Goal: Task Accomplishment & Management: Manage account settings

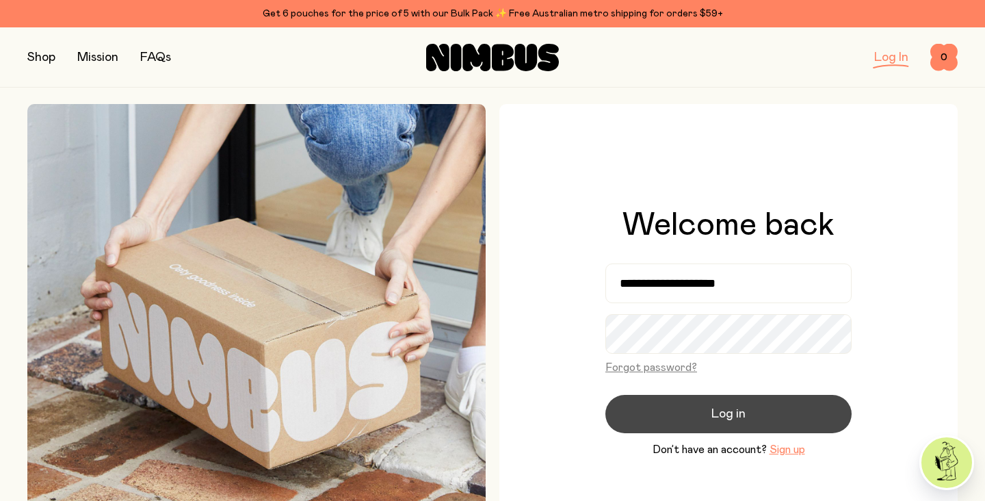
click at [686, 421] on button "Log in" at bounding box center [728, 414] width 246 height 38
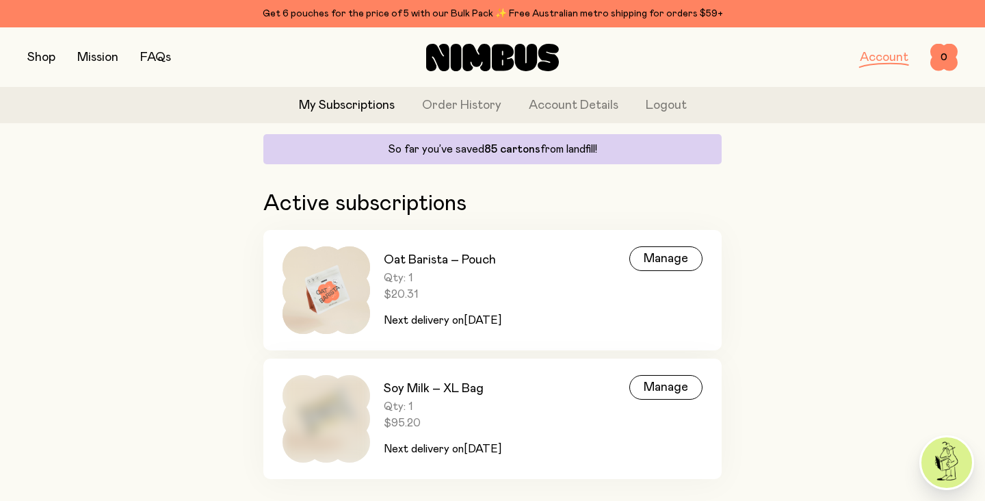
scroll to position [132, 0]
click at [667, 260] on div "Manage" at bounding box center [665, 257] width 73 height 25
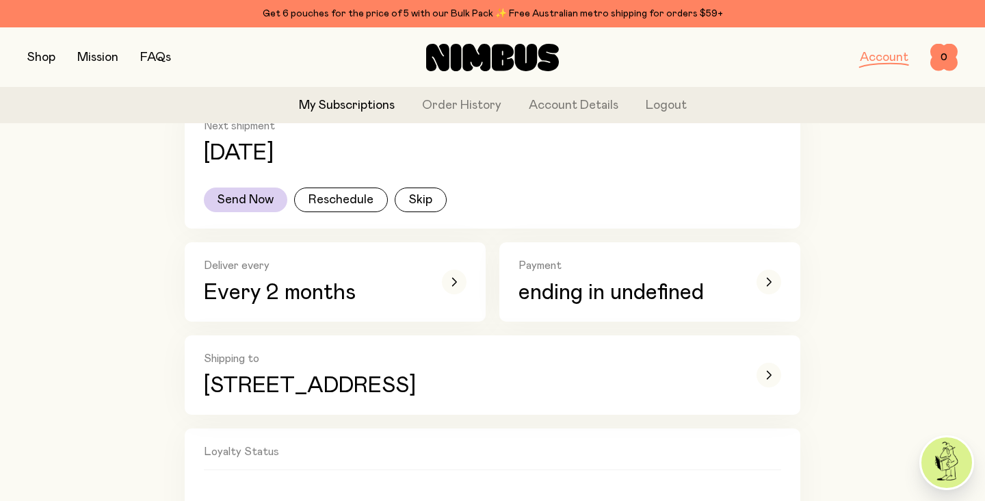
scroll to position [250, 0]
click at [460, 280] on div "button" at bounding box center [454, 280] width 25 height 25
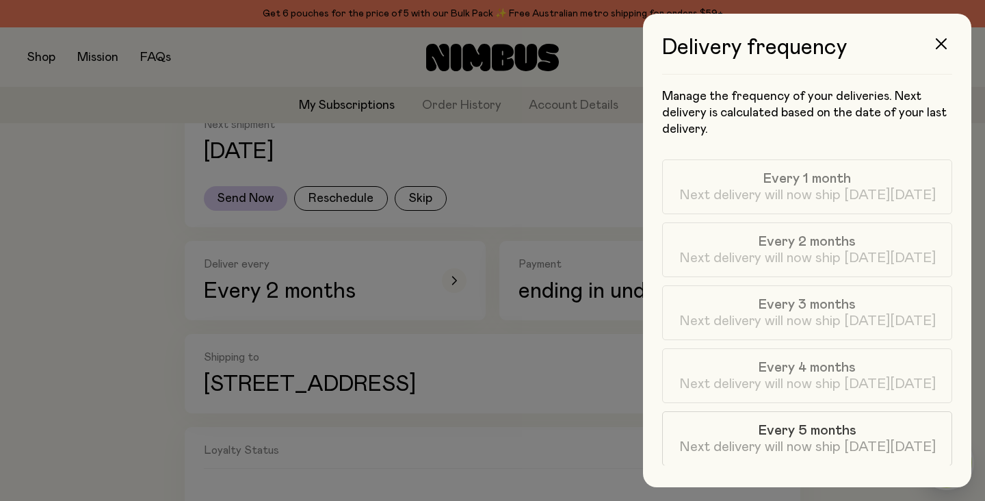
click at [801, 455] on label "Every 5 months Next delivery will now ship [DATE][DATE]" at bounding box center [807, 438] width 290 height 55
click at [795, 265] on span "Next delivery will now ship [DATE][DATE]" at bounding box center [807, 258] width 256 height 16
click at [524, 325] on div at bounding box center [492, 250] width 985 height 501
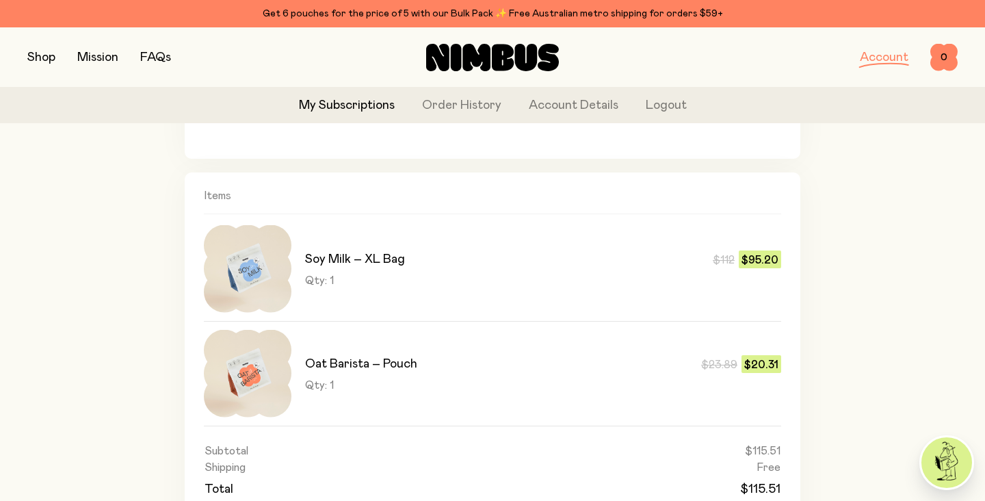
scroll to position [681, 0]
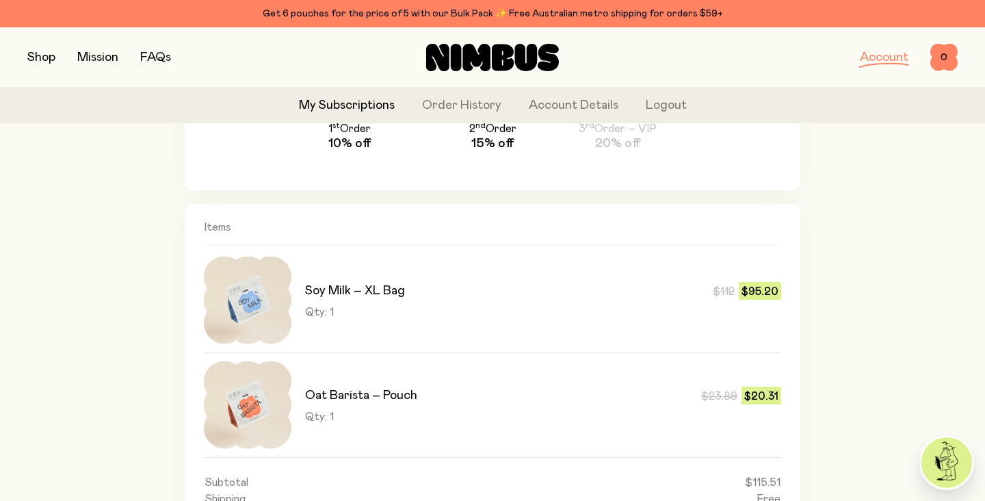
click at [247, 406] on img at bounding box center [248, 405] width 88 height 88
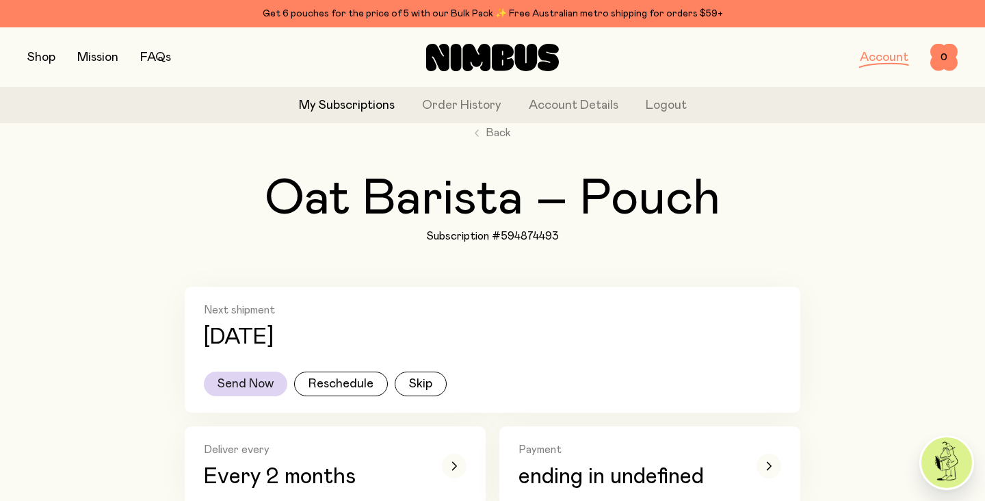
scroll to position [0, 0]
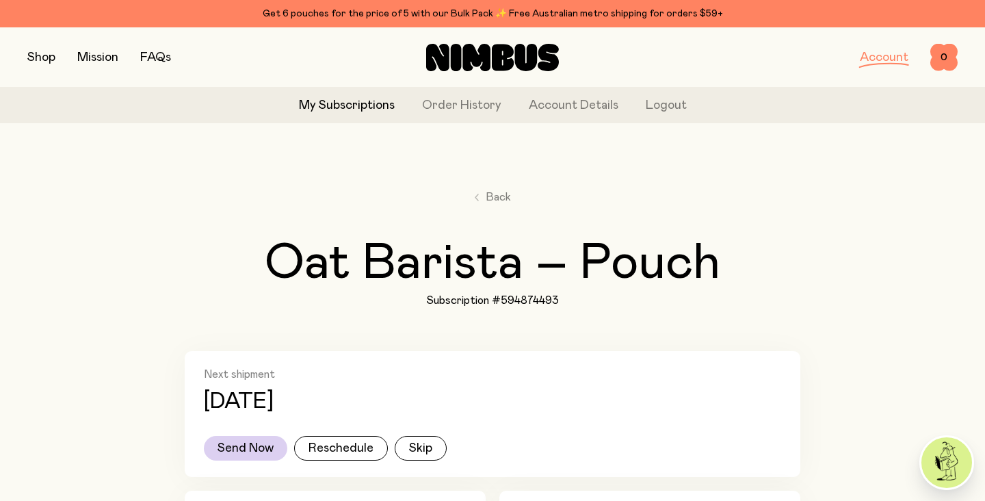
click at [357, 103] on link "My Subscriptions" at bounding box center [347, 105] width 96 height 18
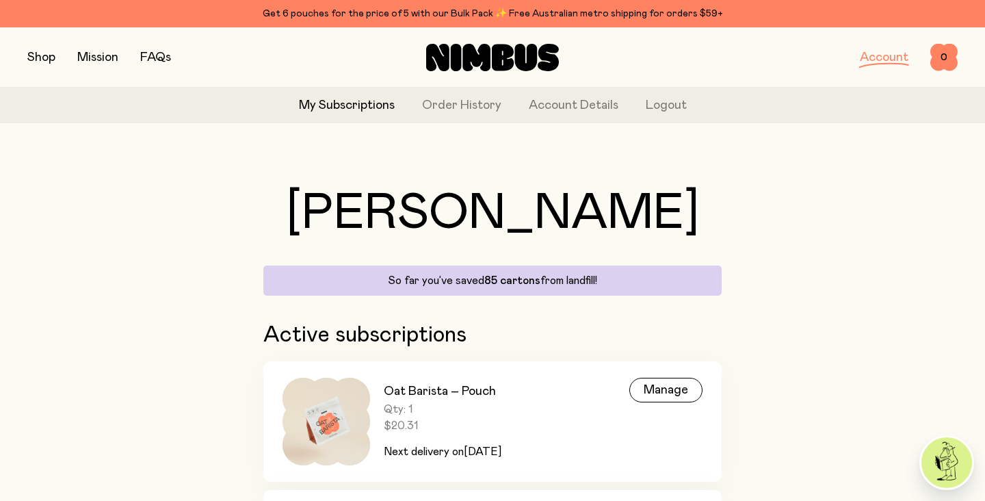
scroll to position [164, 0]
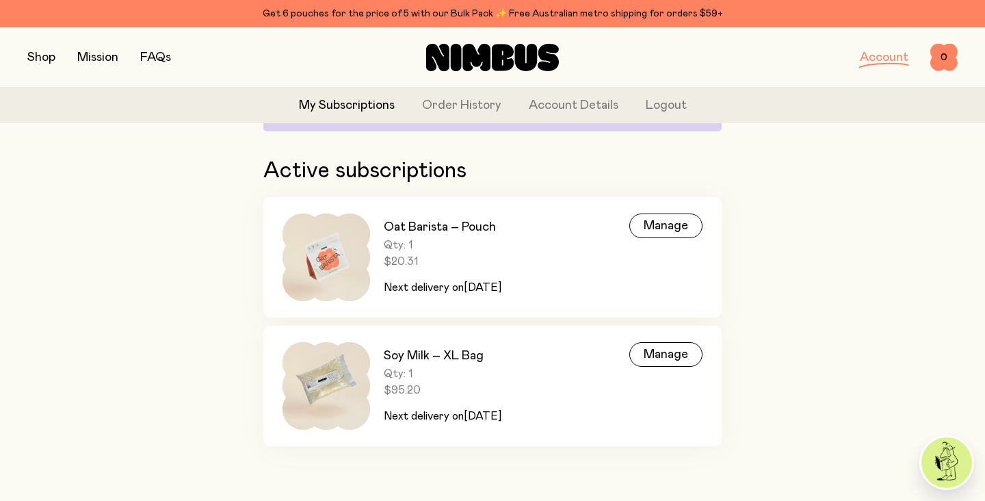
click at [341, 265] on img at bounding box center [326, 257] width 88 height 88
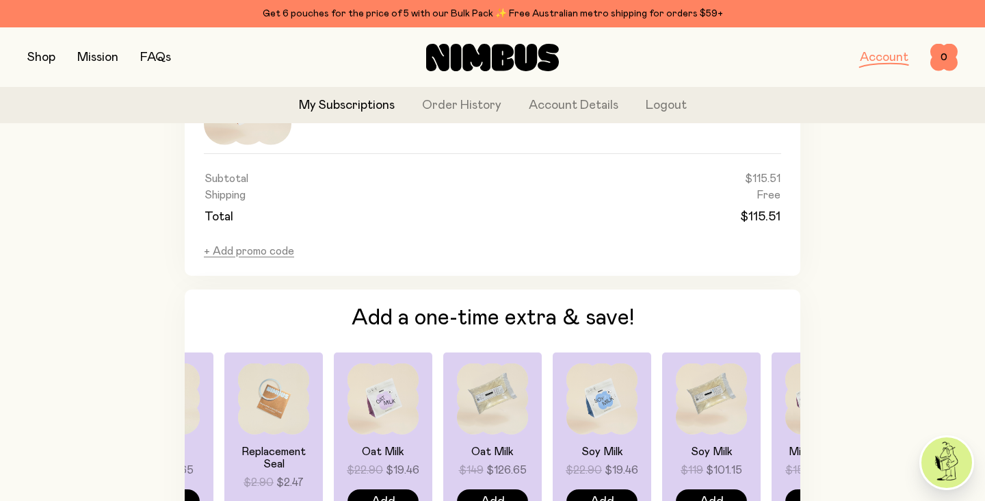
scroll to position [1032, 0]
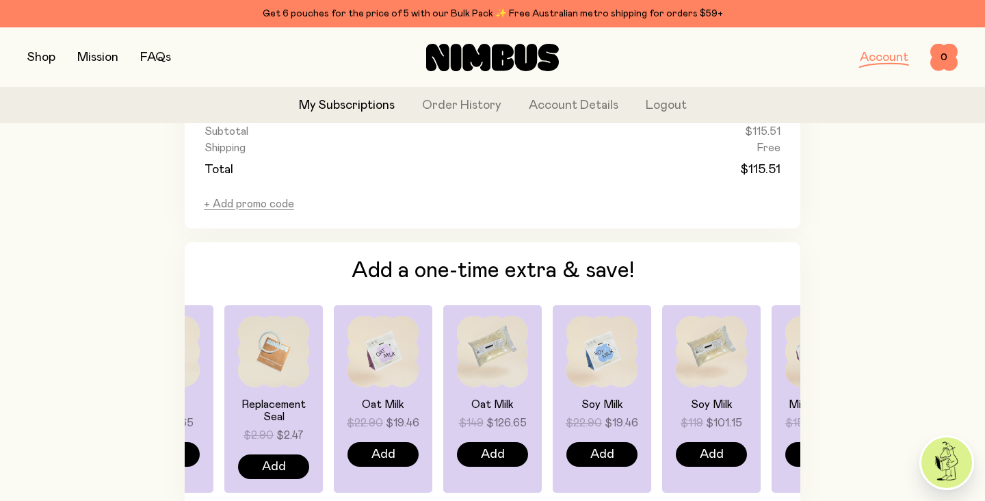
click at [378, 375] on img at bounding box center [382, 351] width 71 height 71
click at [397, 454] on button "Add" at bounding box center [382, 454] width 71 height 25
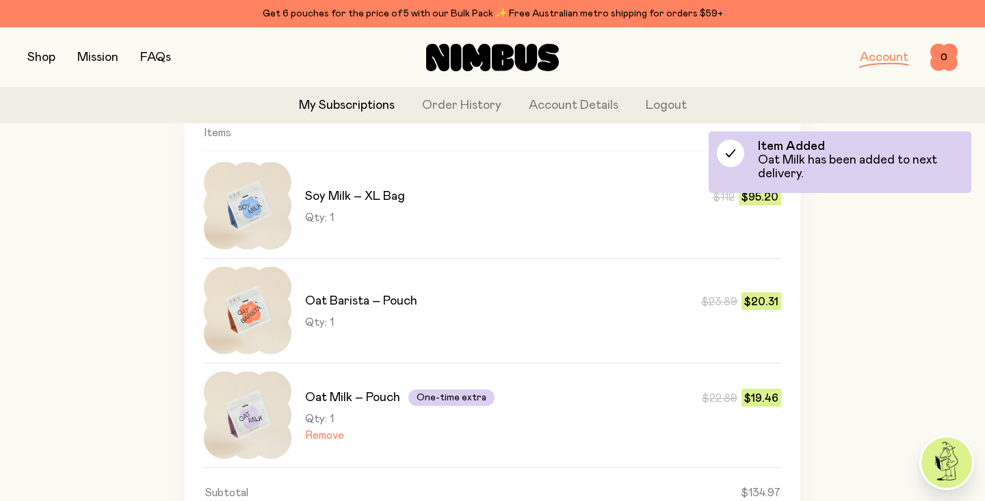
scroll to position [796, 0]
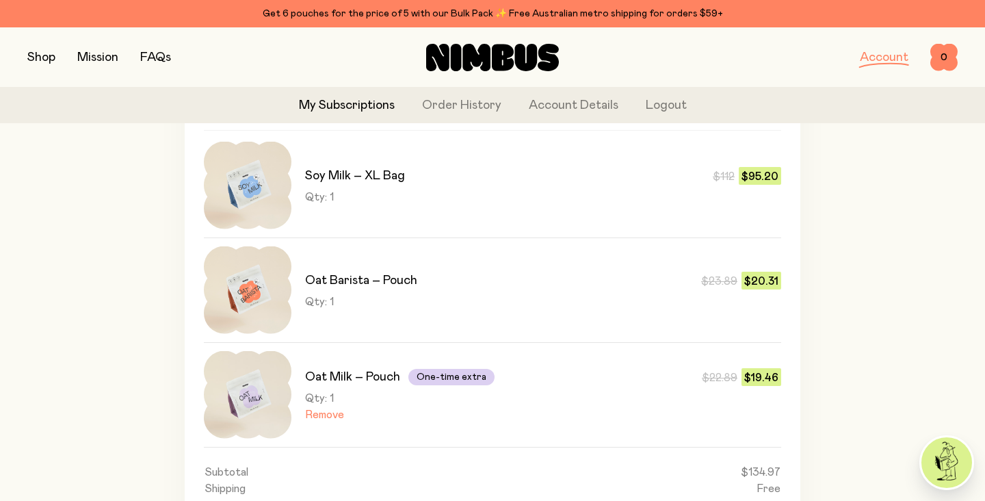
click at [258, 410] on img at bounding box center [248, 395] width 88 height 88
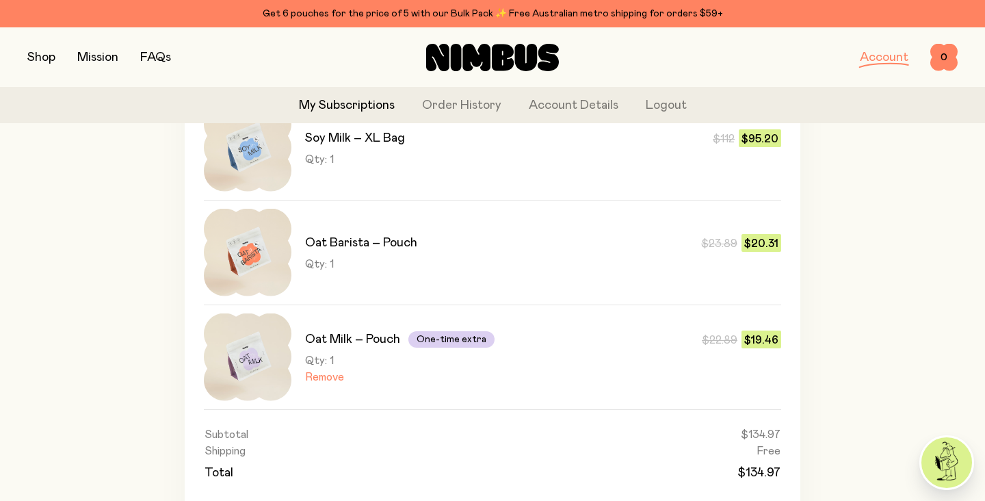
scroll to position [833, 0]
click at [319, 378] on button "Remove" at bounding box center [324, 378] width 39 height 14
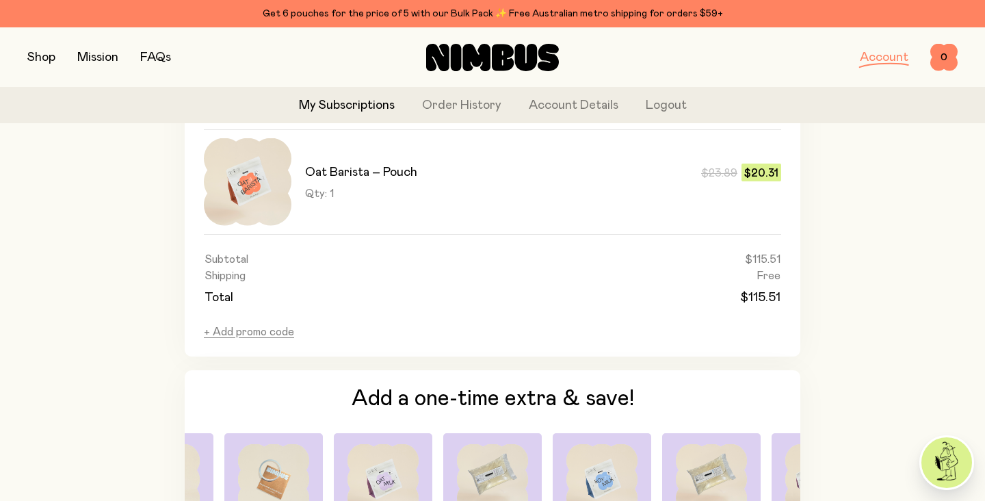
scroll to position [909, 0]
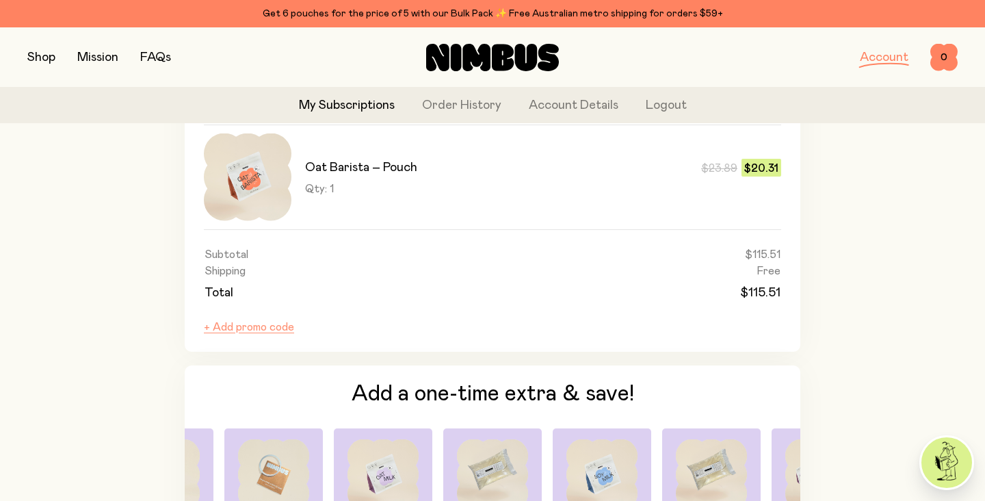
click at [255, 327] on button "+ Add promo code" at bounding box center [249, 327] width 90 height 14
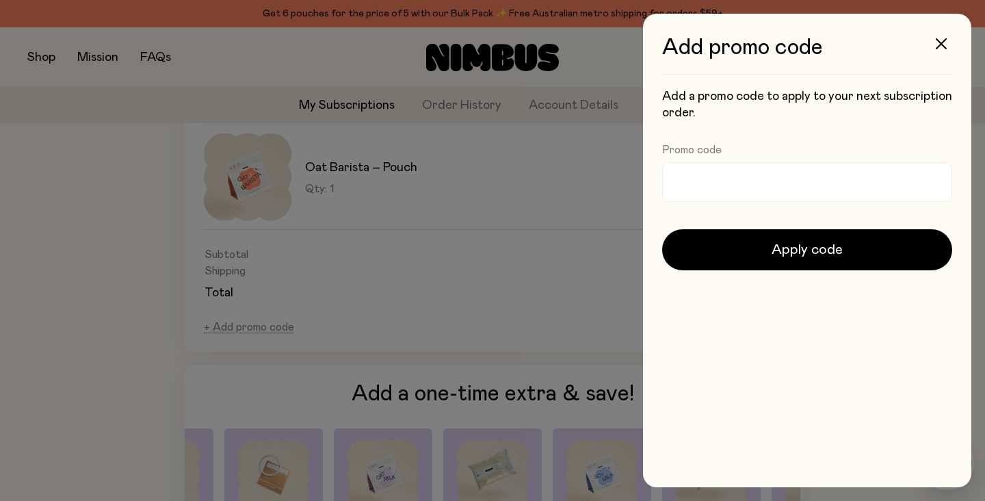
scroll to position [0, 0]
click at [816, 178] on input "Promo code" at bounding box center [807, 182] width 290 height 40
paste input "**********"
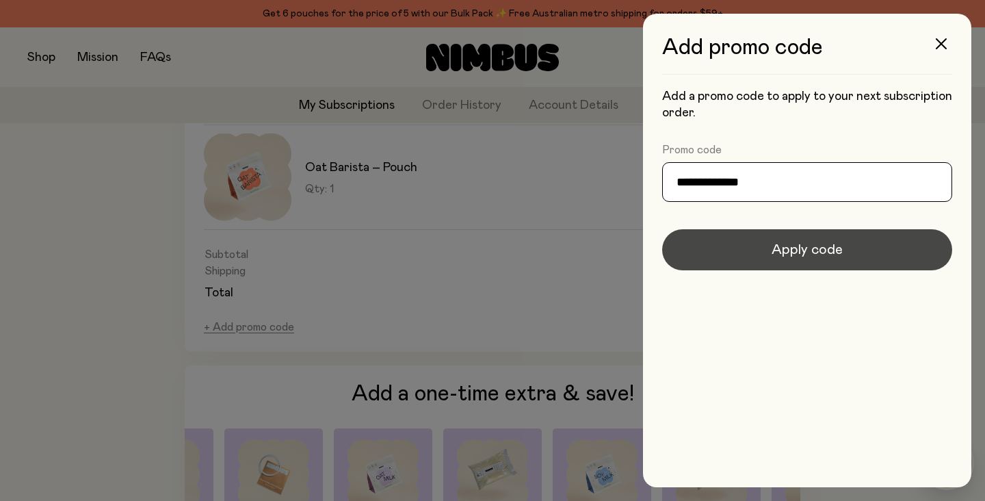
type input "**********"
click at [801, 253] on span "Apply code" at bounding box center [806, 249] width 71 height 19
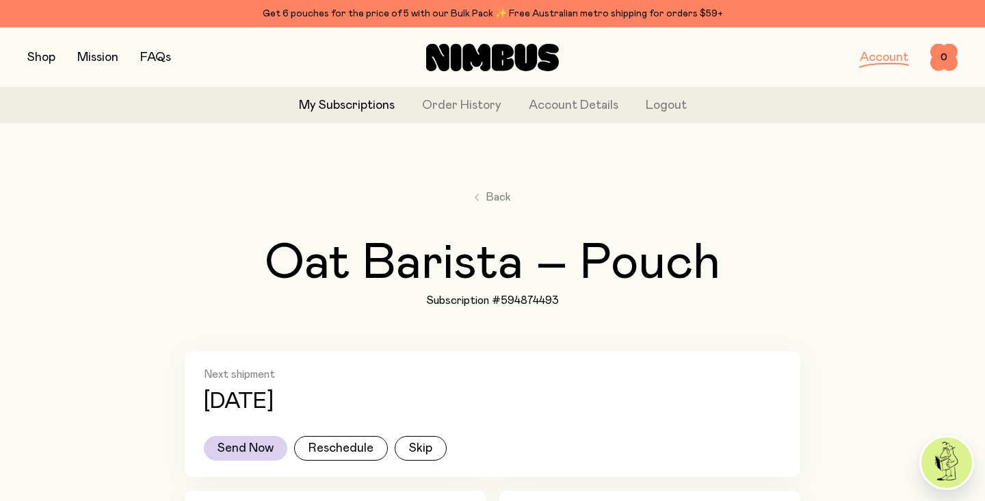
click at [35, 59] on button "button" at bounding box center [41, 57] width 28 height 19
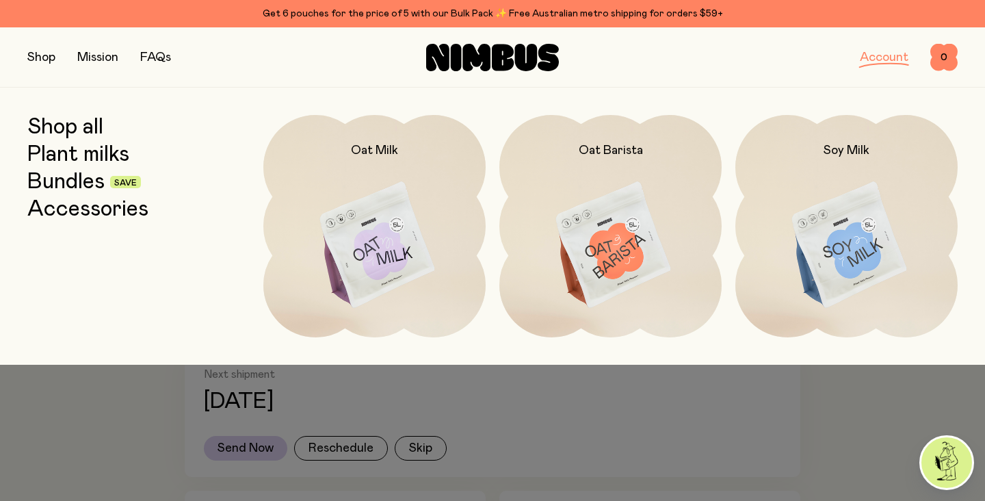
click at [77, 129] on link "Shop all" at bounding box center [65, 127] width 76 height 25
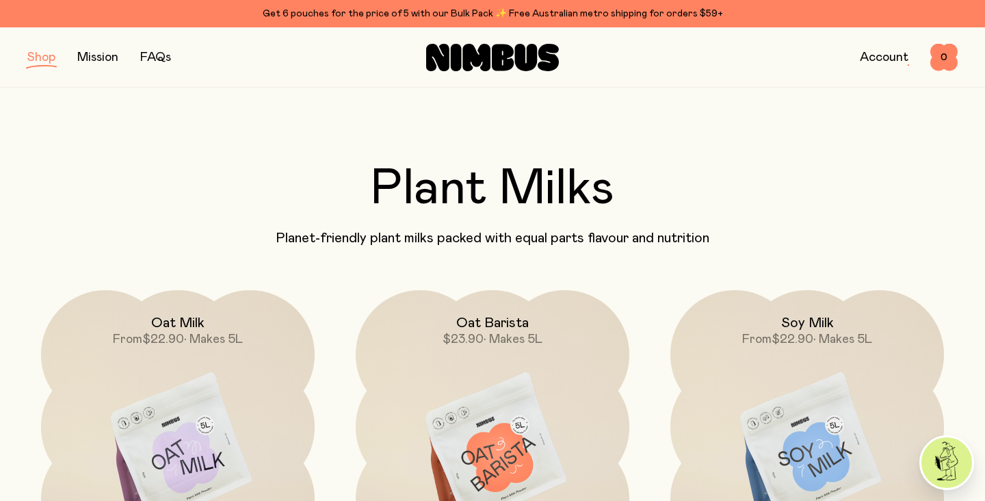
click at [46, 61] on button "button" at bounding box center [41, 57] width 28 height 19
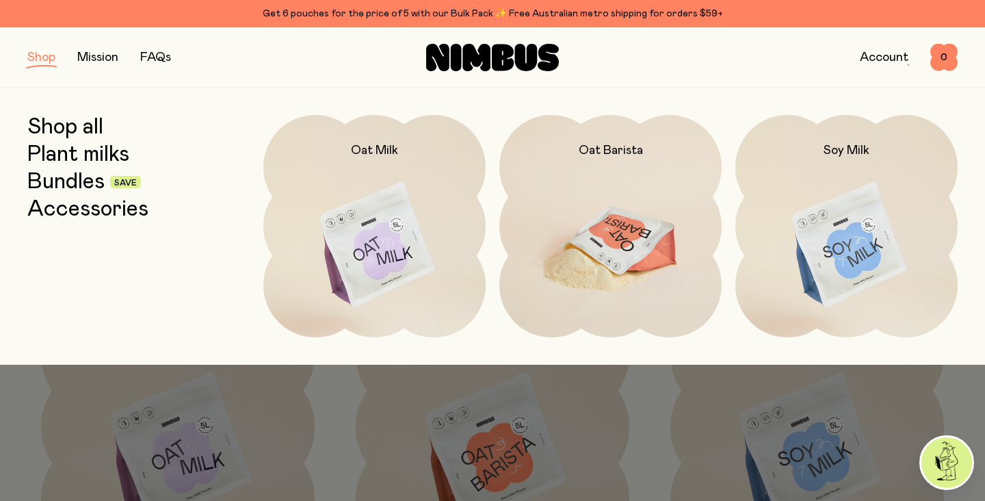
click at [620, 263] on img at bounding box center [610, 245] width 222 height 261
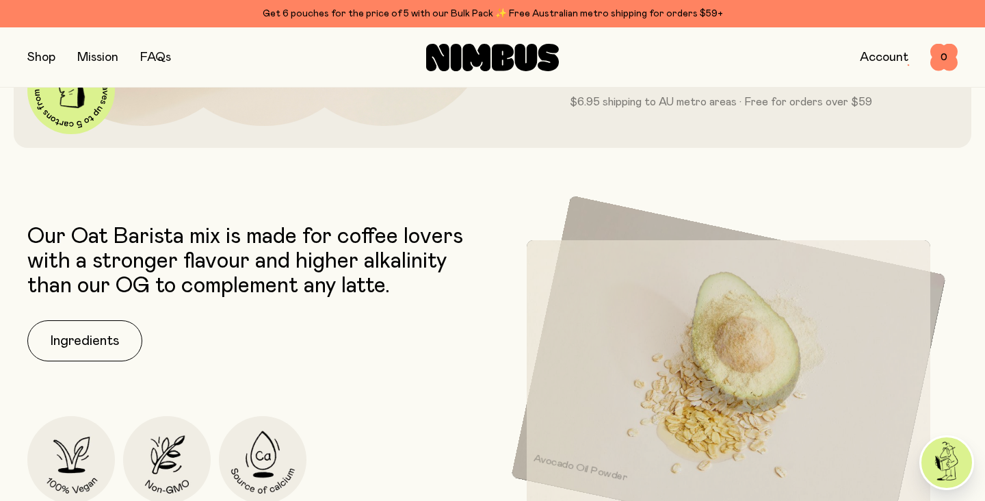
scroll to position [546, 0]
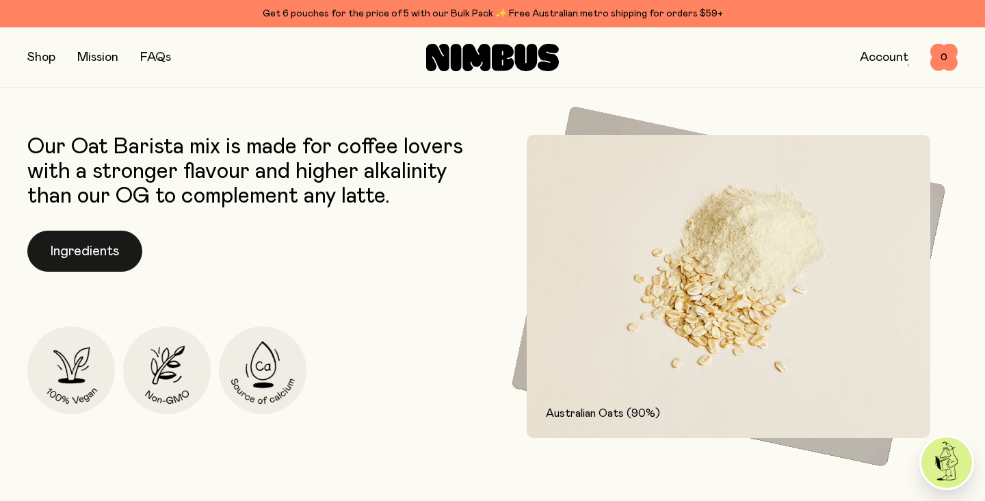
click at [92, 251] on button "Ingredients" at bounding box center [84, 250] width 115 height 41
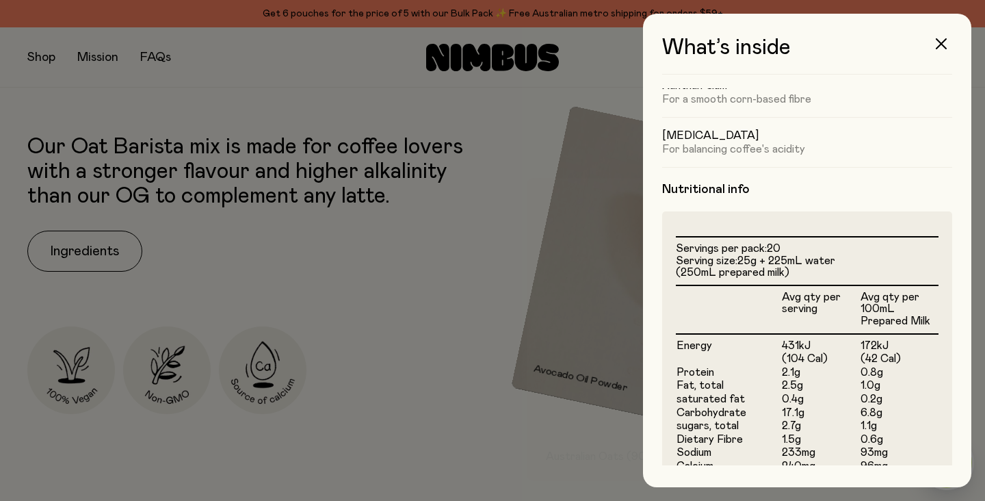
scroll to position [0, 0]
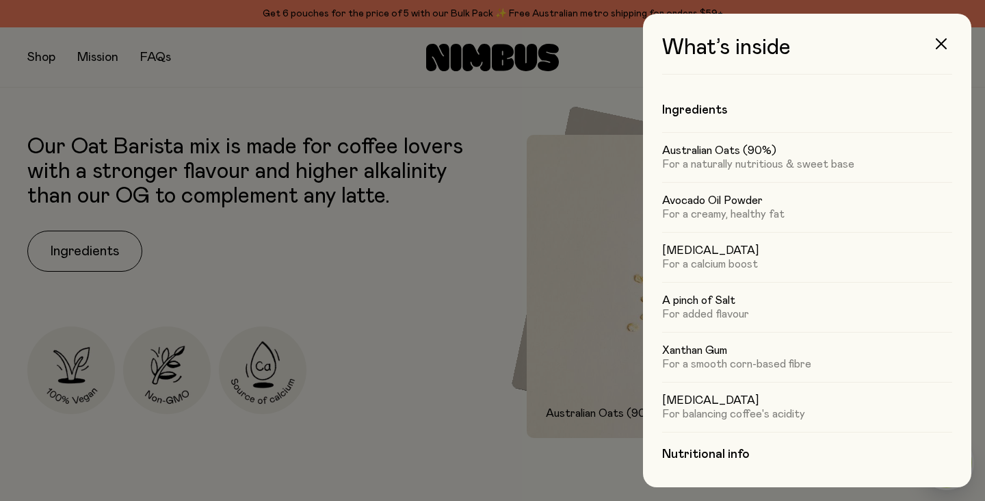
click at [410, 228] on div at bounding box center [492, 250] width 985 height 501
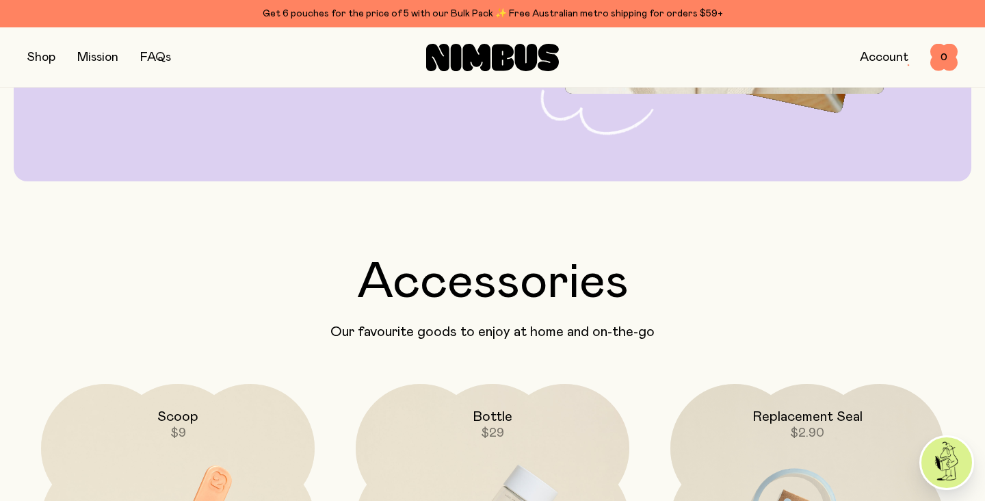
scroll to position [2234, 0]
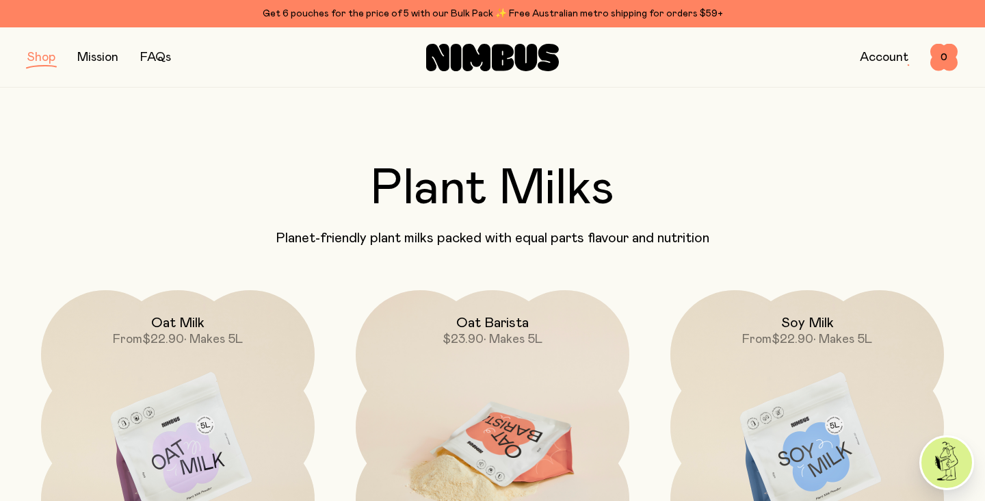
click at [501, 414] on img at bounding box center [493, 450] width 274 height 321
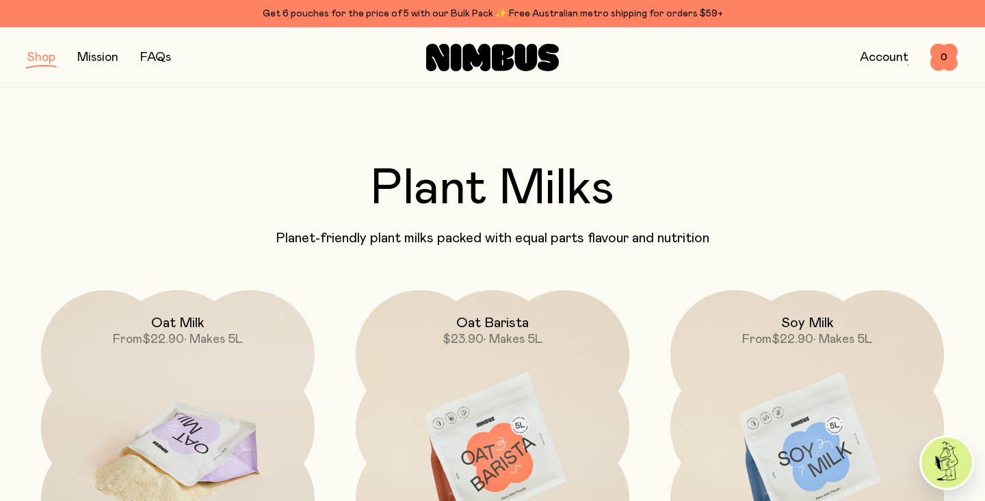
click at [181, 412] on img at bounding box center [178, 450] width 274 height 321
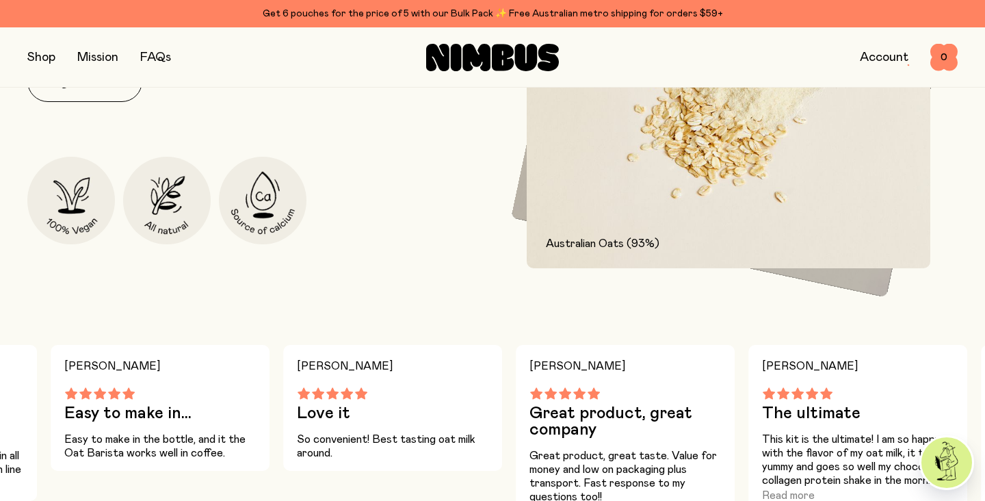
scroll to position [540, 0]
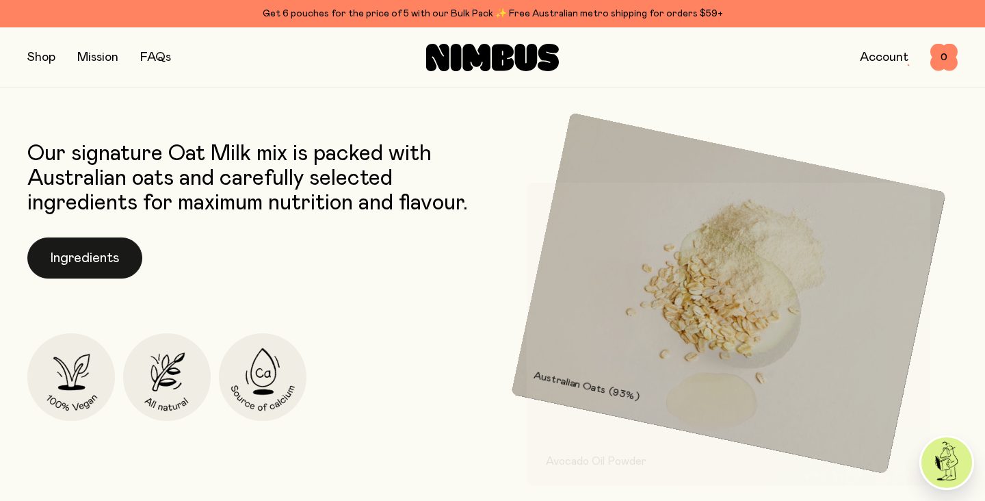
click at [92, 250] on button "Ingredients" at bounding box center [84, 257] width 115 height 41
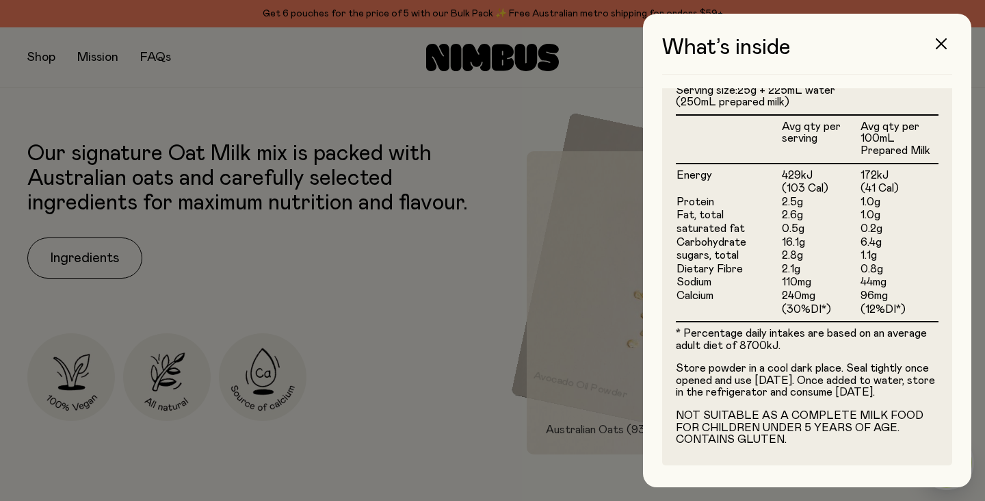
scroll to position [0, 0]
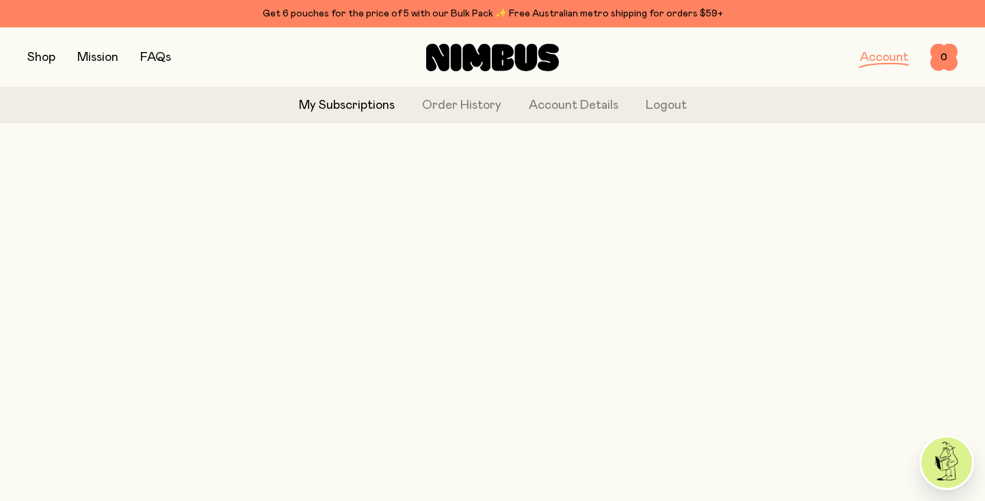
click at [42, 53] on button "button" at bounding box center [41, 57] width 28 height 19
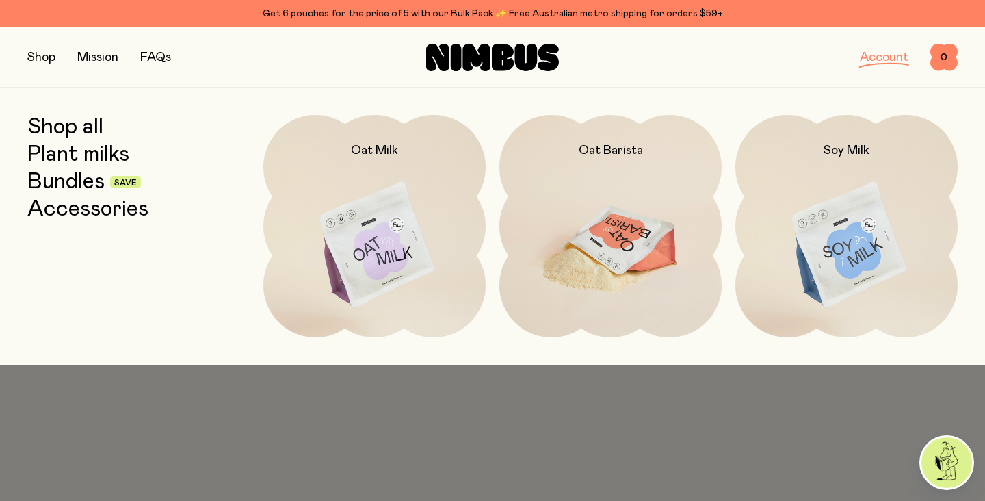
click at [616, 268] on img at bounding box center [610, 245] width 222 height 261
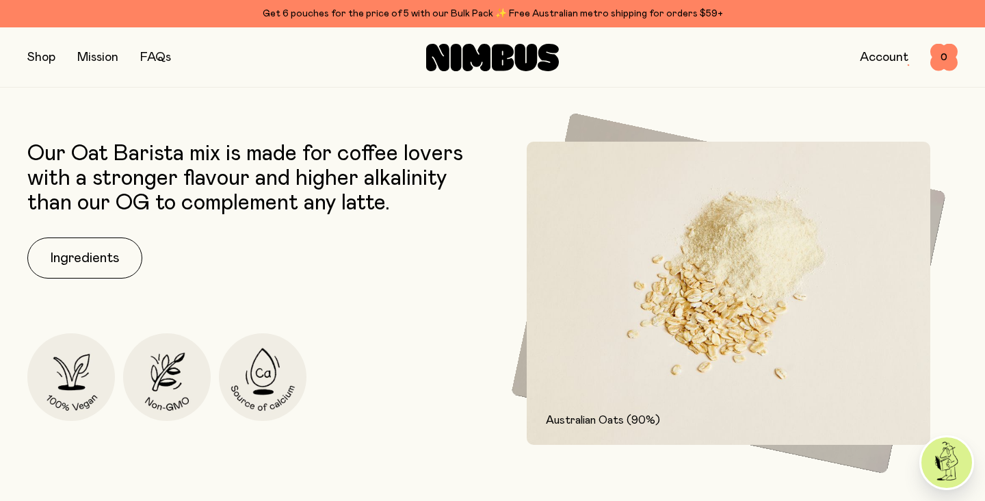
click at [730, 372] on img at bounding box center [728, 293] width 403 height 303
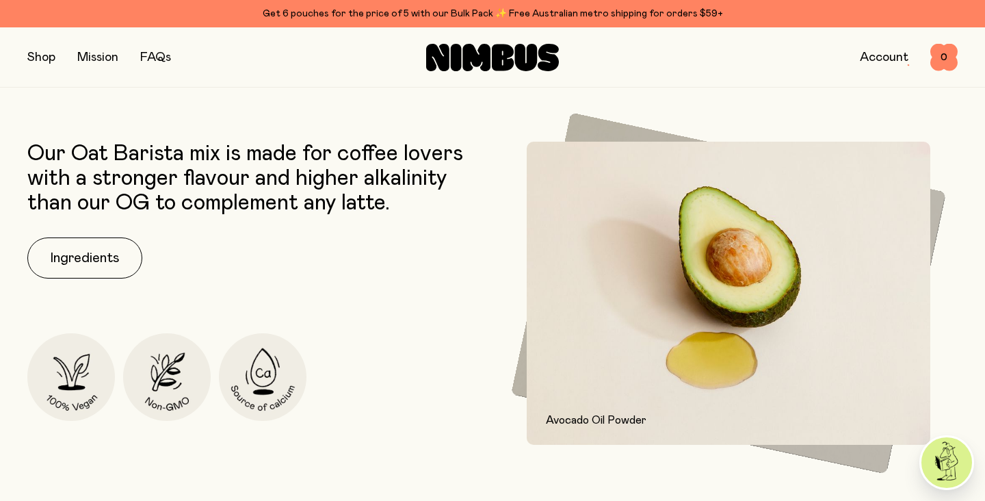
click at [654, 388] on img at bounding box center [728, 293] width 403 height 303
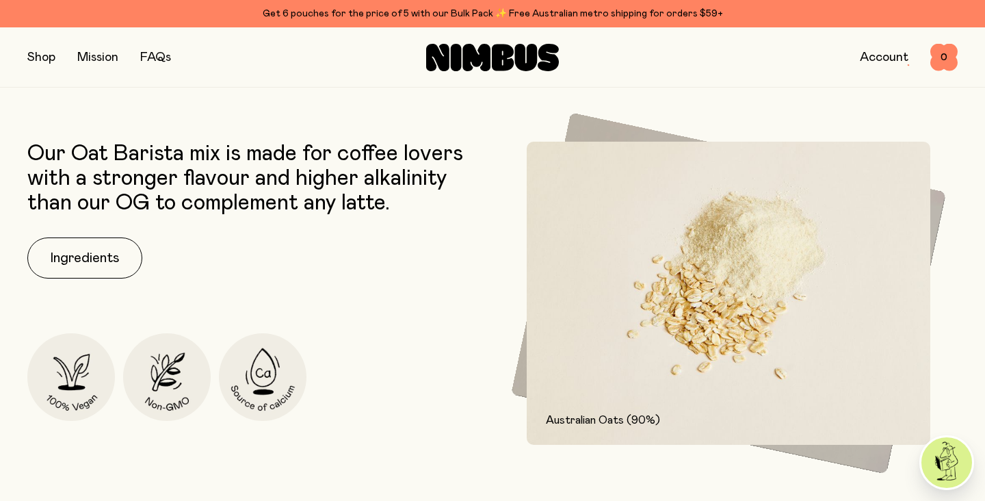
click at [953, 465] on img at bounding box center [946, 462] width 51 height 51
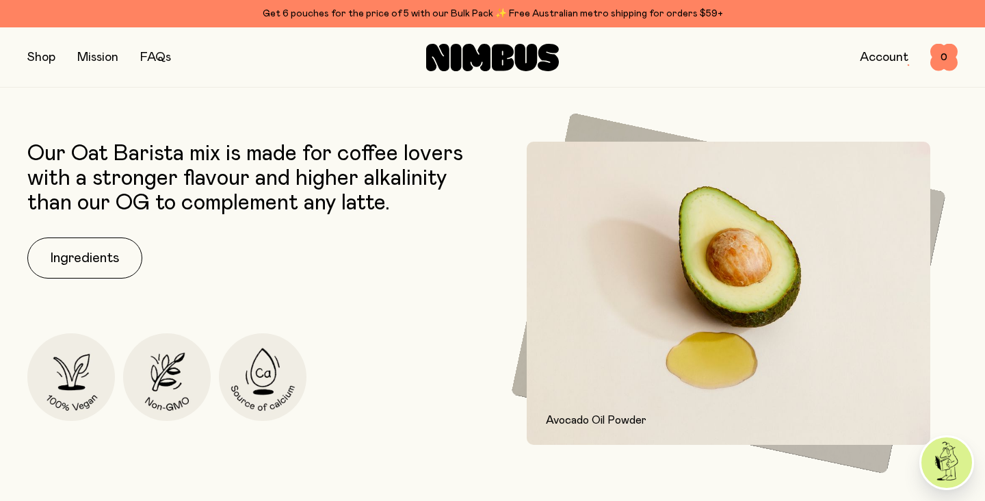
click at [937, 468] on img at bounding box center [946, 462] width 51 height 51
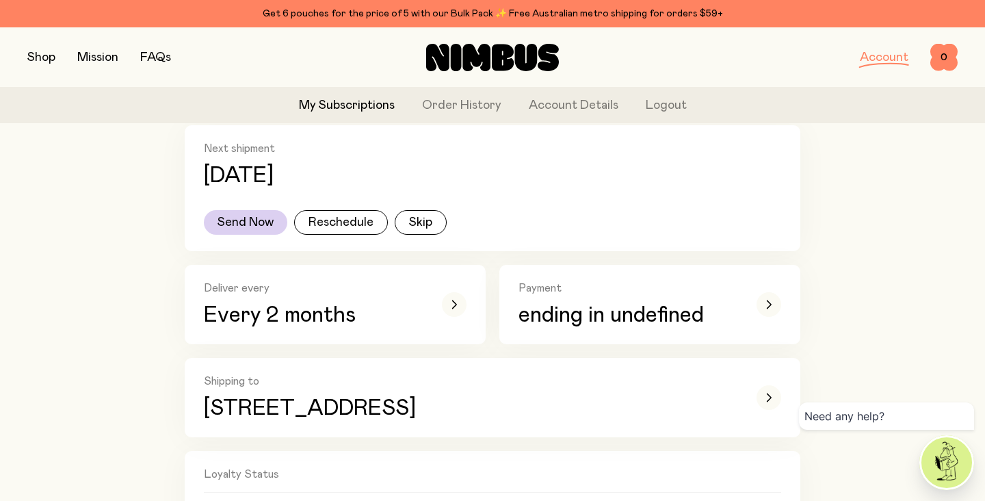
scroll to position [234, 0]
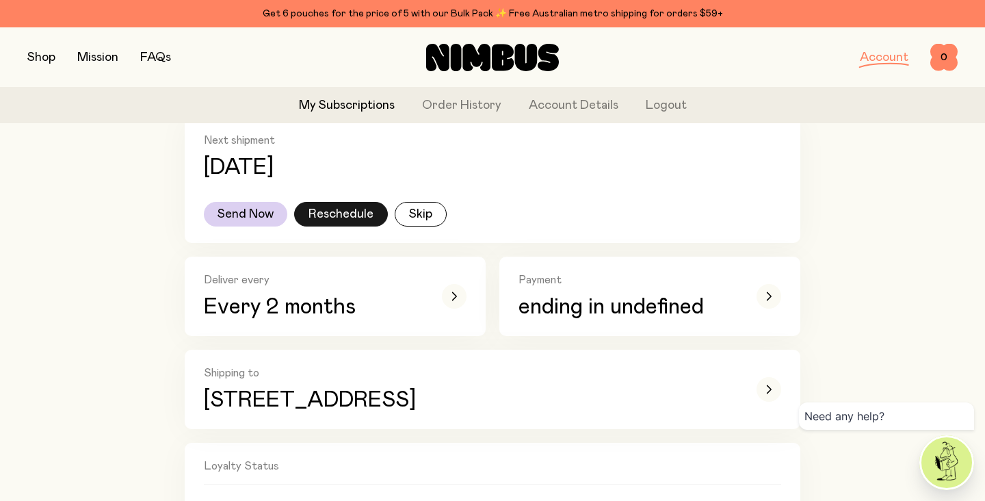
click at [345, 213] on button "Reschedule" at bounding box center [341, 214] width 94 height 25
select select "*"
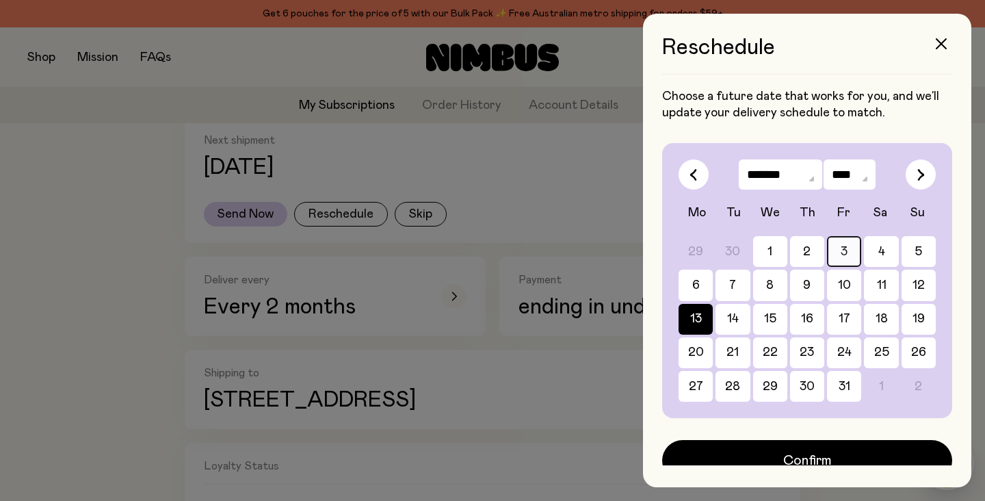
click at [855, 254] on button "3" at bounding box center [844, 251] width 34 height 31
click at [886, 259] on button "4" at bounding box center [881, 251] width 34 height 31
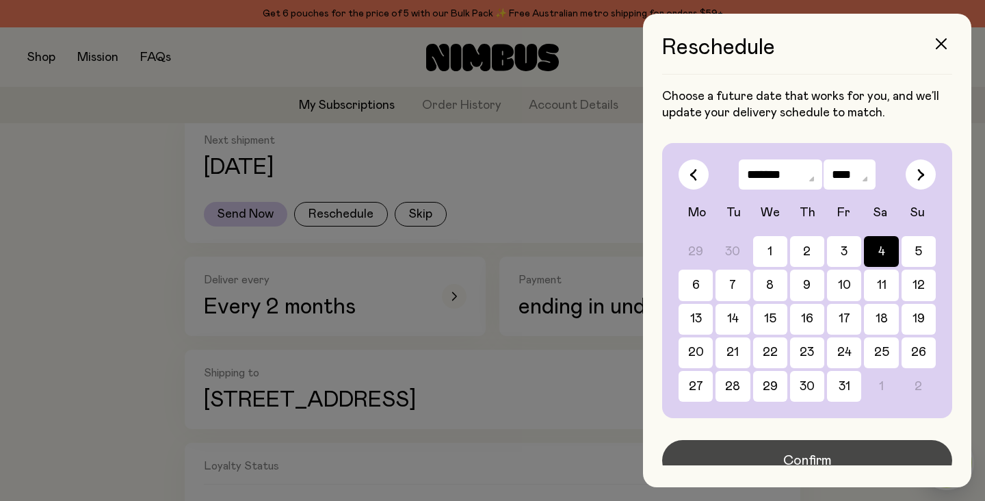
click at [797, 447] on button "Confirm" at bounding box center [807, 460] width 290 height 41
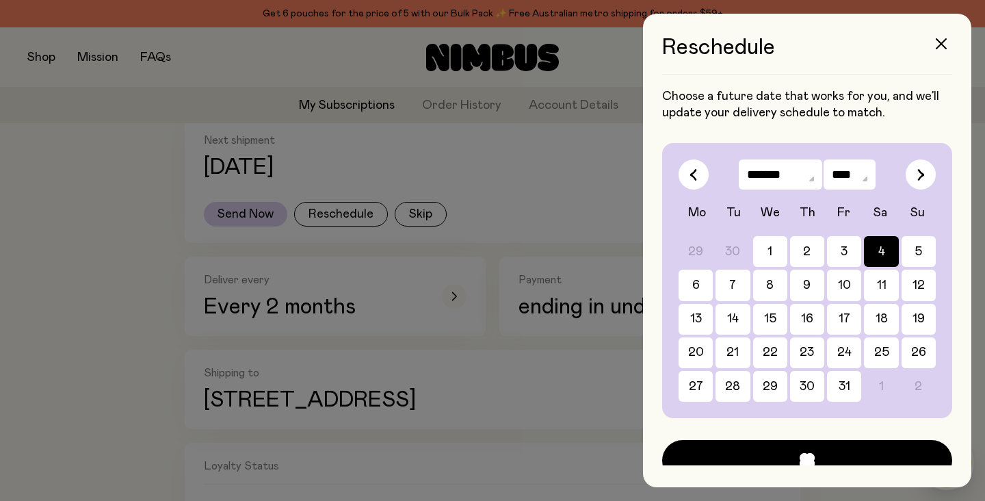
scroll to position [234, 0]
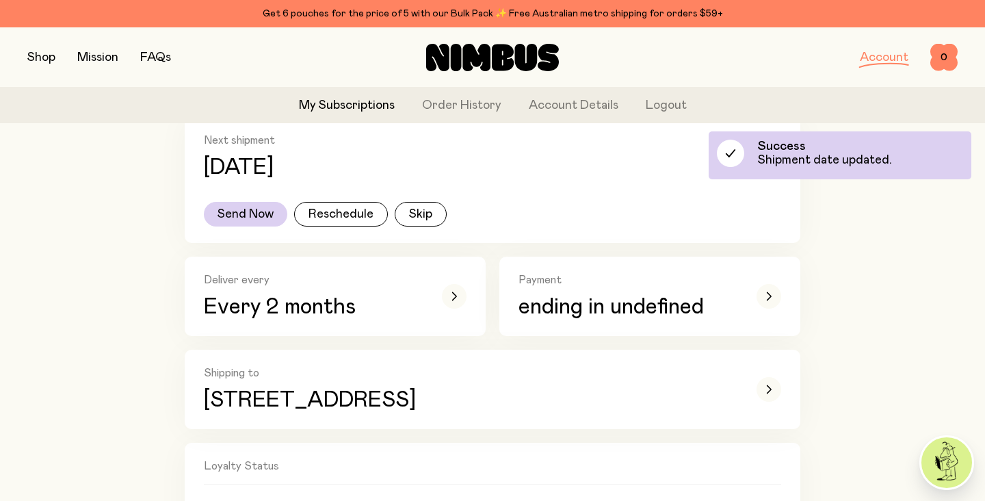
click at [373, 105] on link "My Subscriptions" at bounding box center [347, 105] width 96 height 18
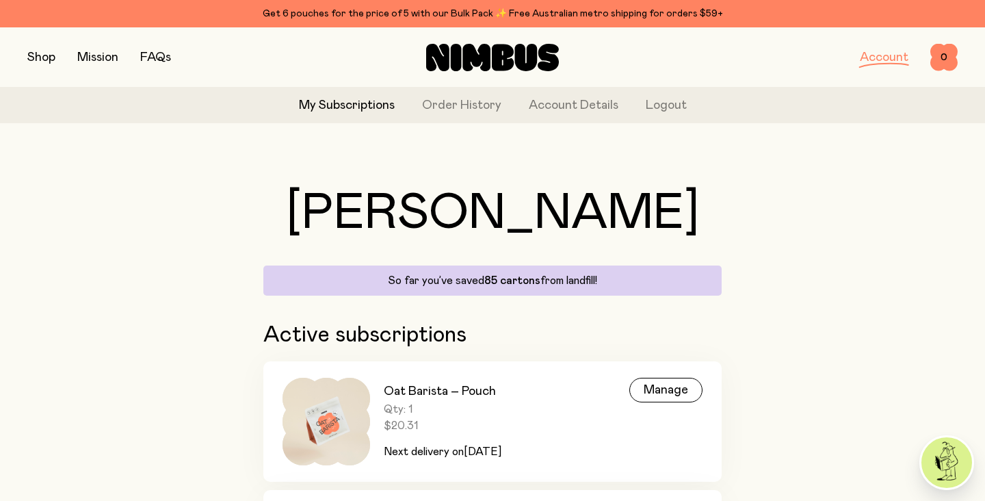
scroll to position [164, 0]
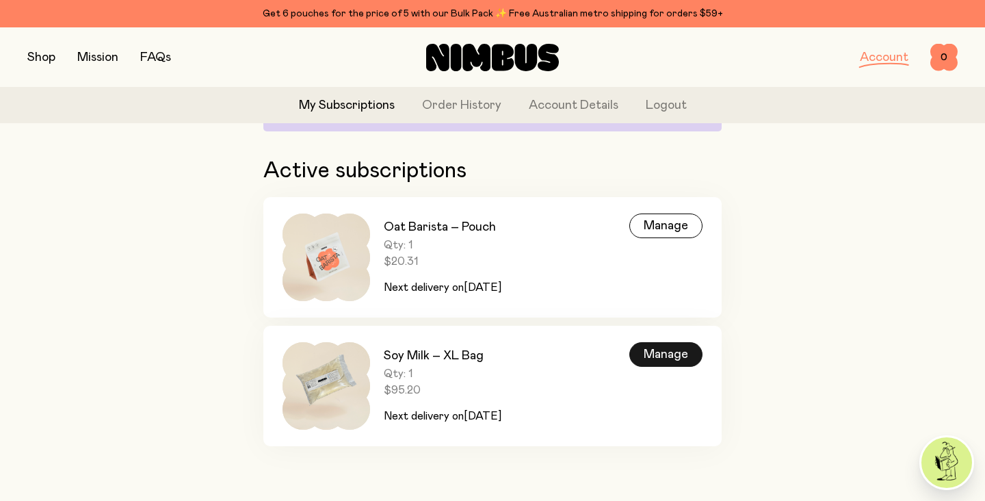
click at [652, 355] on div "Manage" at bounding box center [665, 354] width 73 height 25
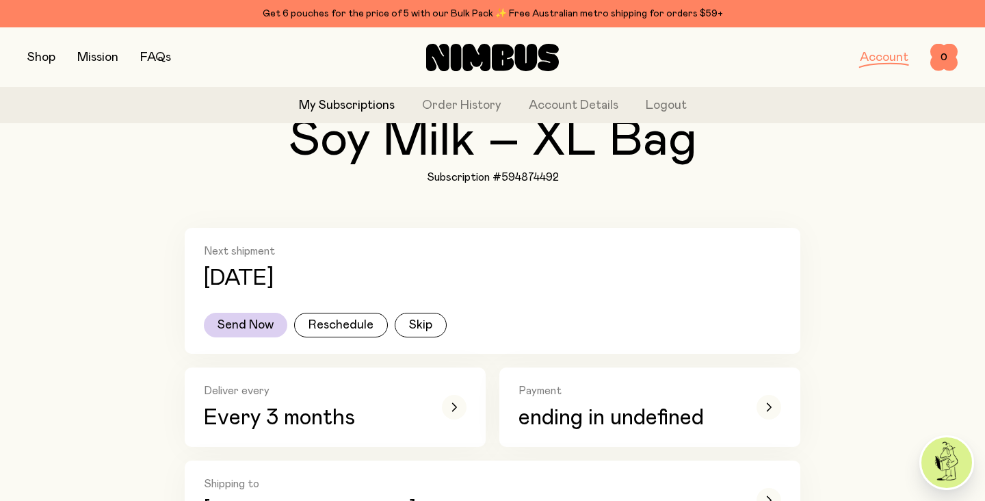
scroll to position [139, 0]
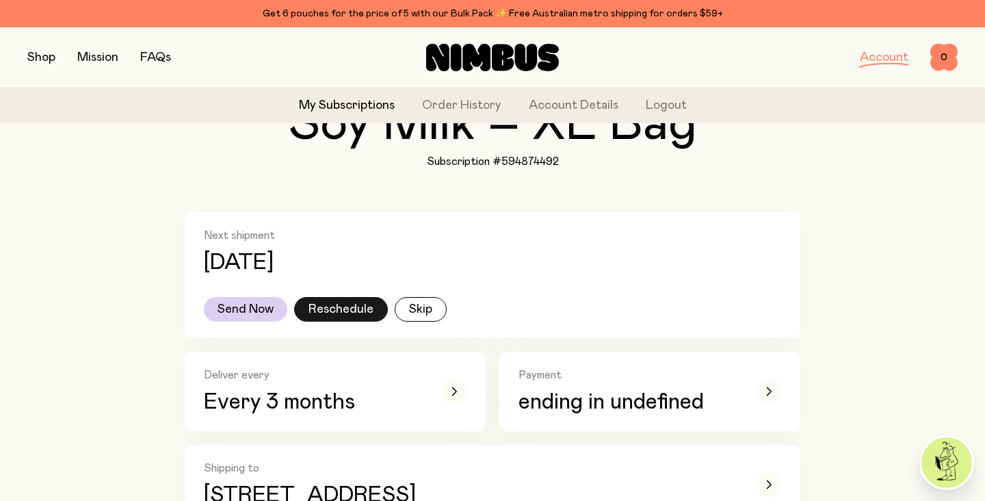
click at [323, 306] on button "Reschedule" at bounding box center [341, 309] width 94 height 25
select select "*"
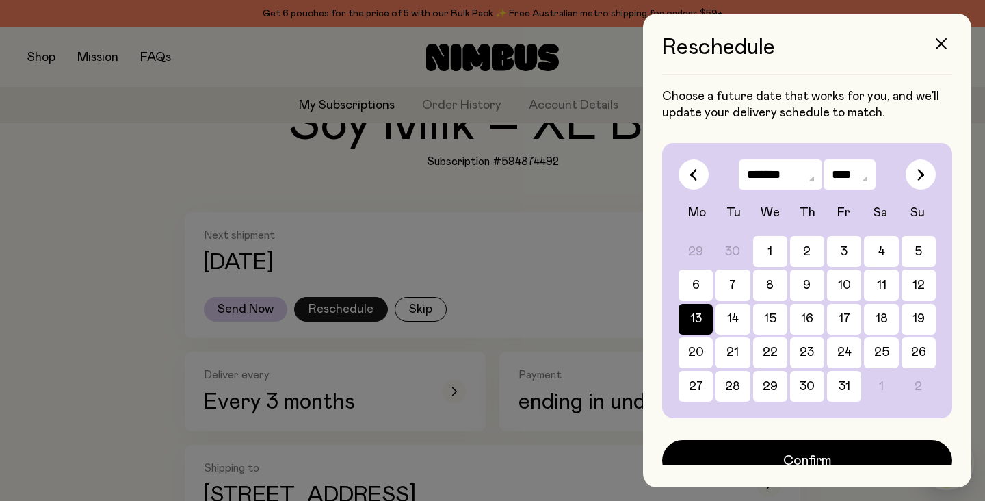
scroll to position [0, 0]
click at [879, 258] on button "4" at bounding box center [881, 251] width 34 height 31
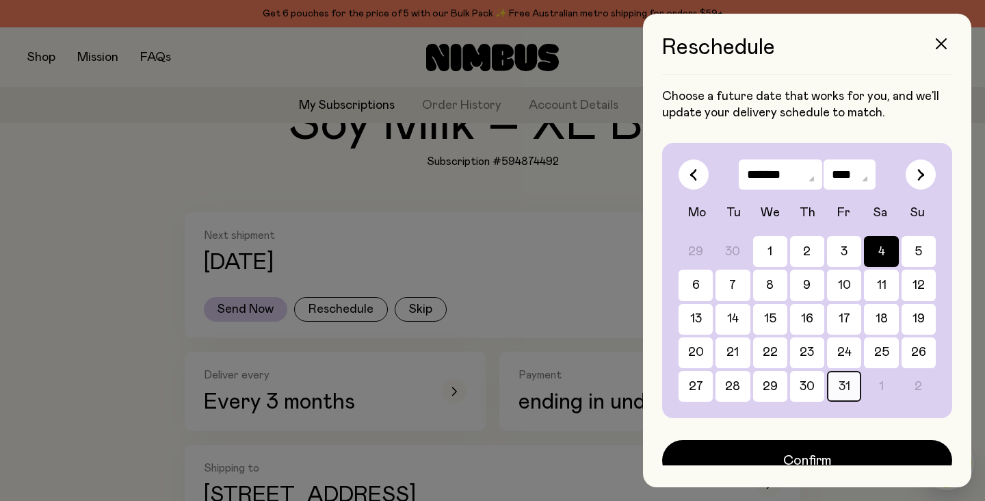
scroll to position [16, 0]
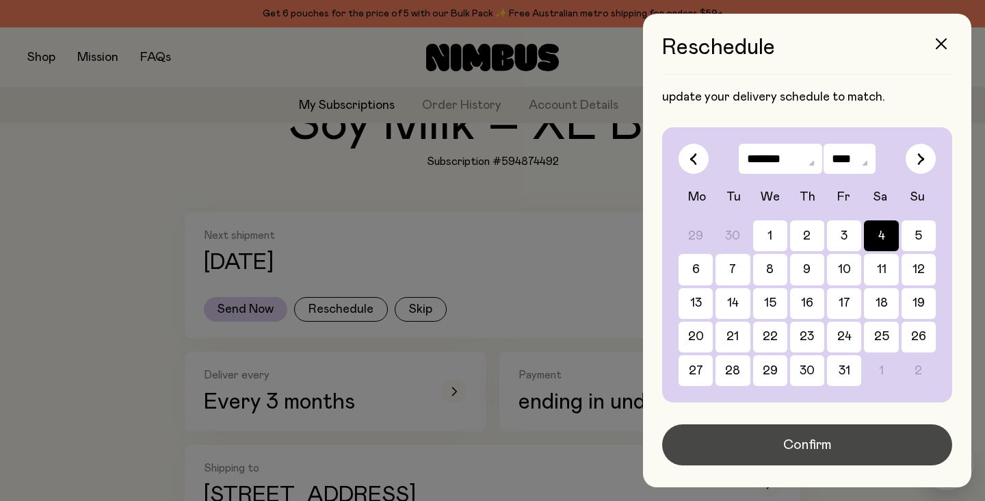
click at [814, 447] on span "Confirm" at bounding box center [807, 444] width 49 height 19
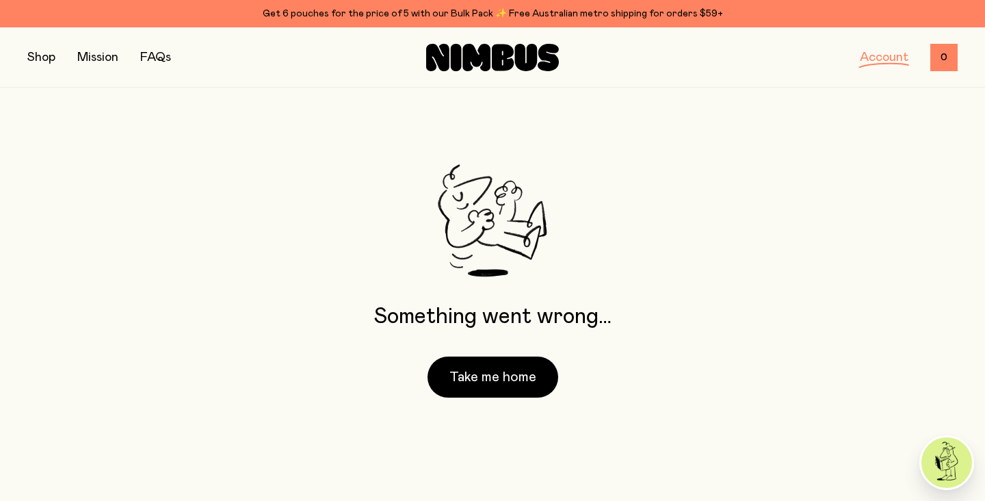
scroll to position [0, 0]
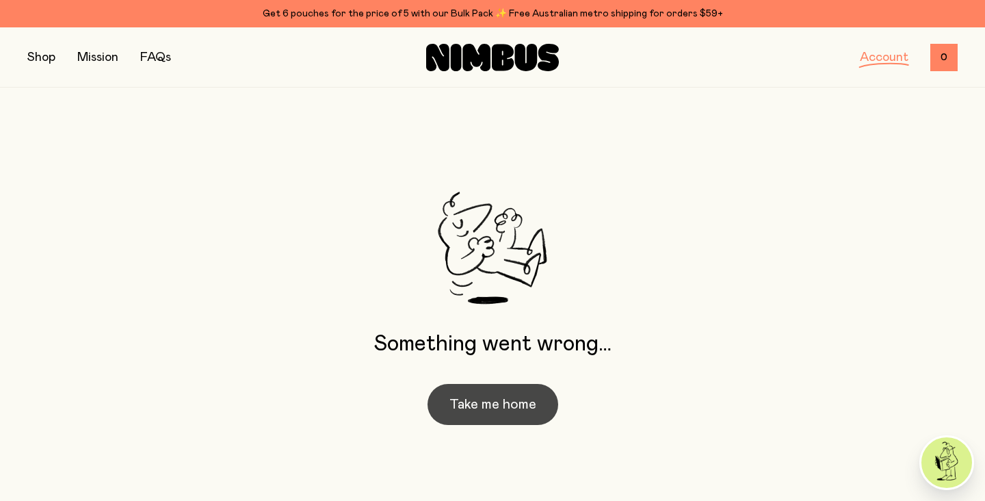
click at [499, 390] on button "Take me home" at bounding box center [492, 404] width 131 height 41
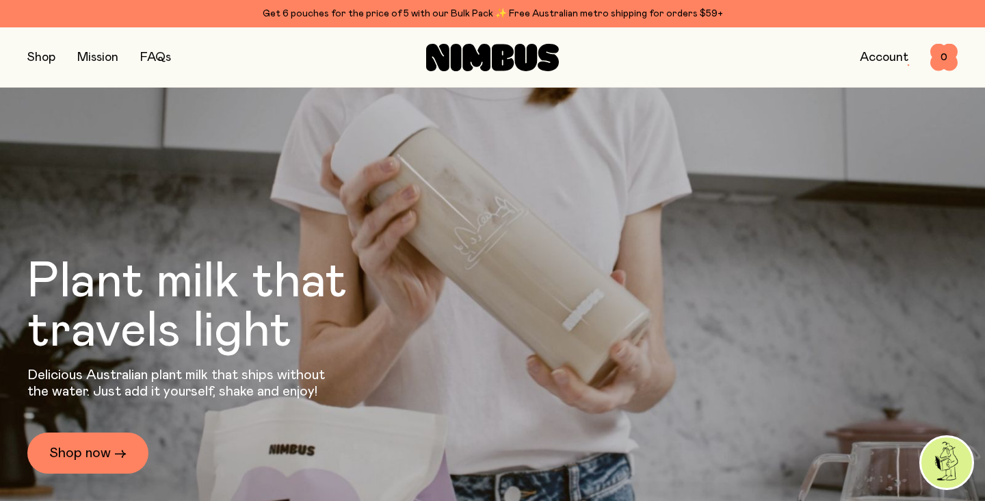
click at [886, 66] on div "Account" at bounding box center [884, 57] width 49 height 19
click at [887, 57] on link "Account" at bounding box center [884, 57] width 49 height 12
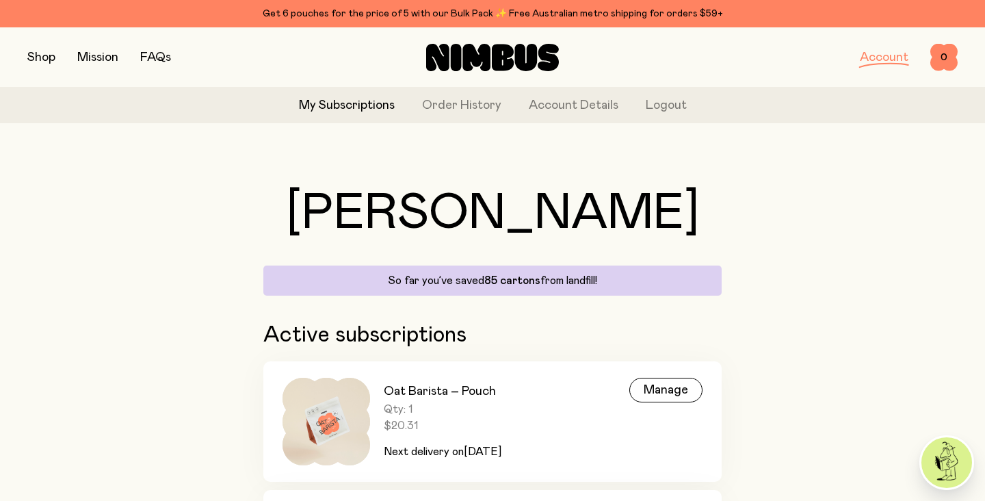
click at [346, 101] on link "My Subscriptions" at bounding box center [347, 105] width 96 height 18
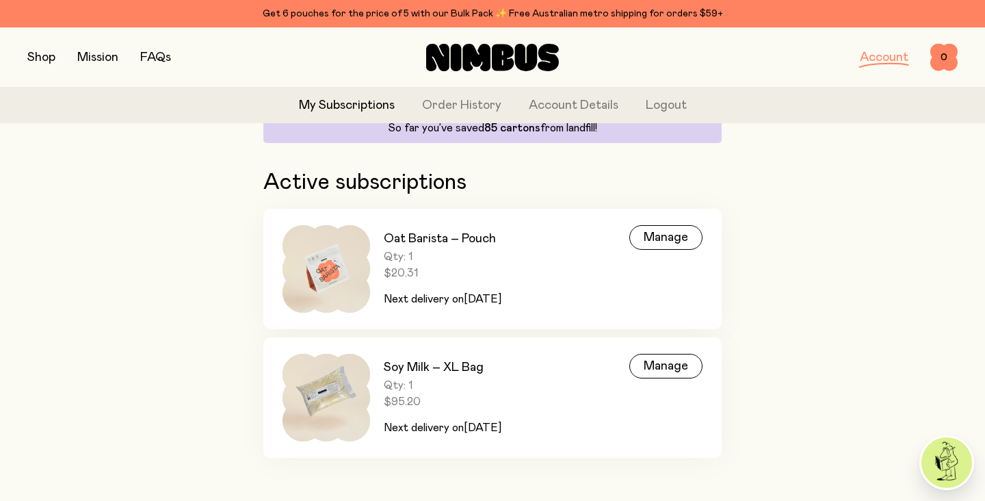
scroll to position [164, 0]
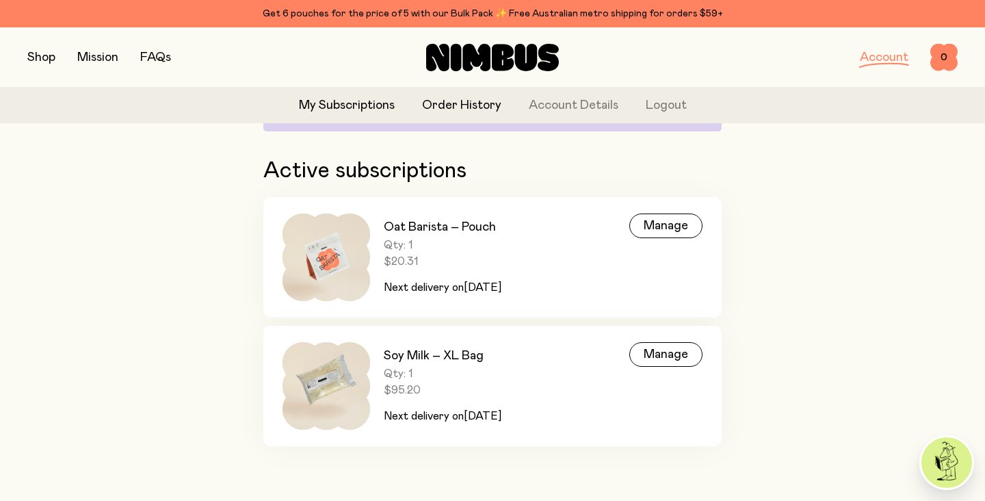
click at [453, 107] on link "Order History" at bounding box center [461, 105] width 79 height 18
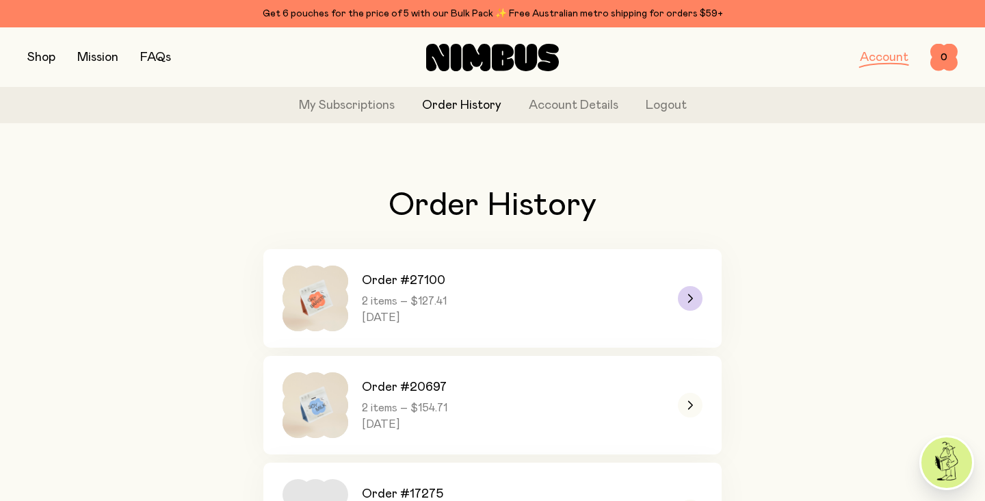
scroll to position [328, 0]
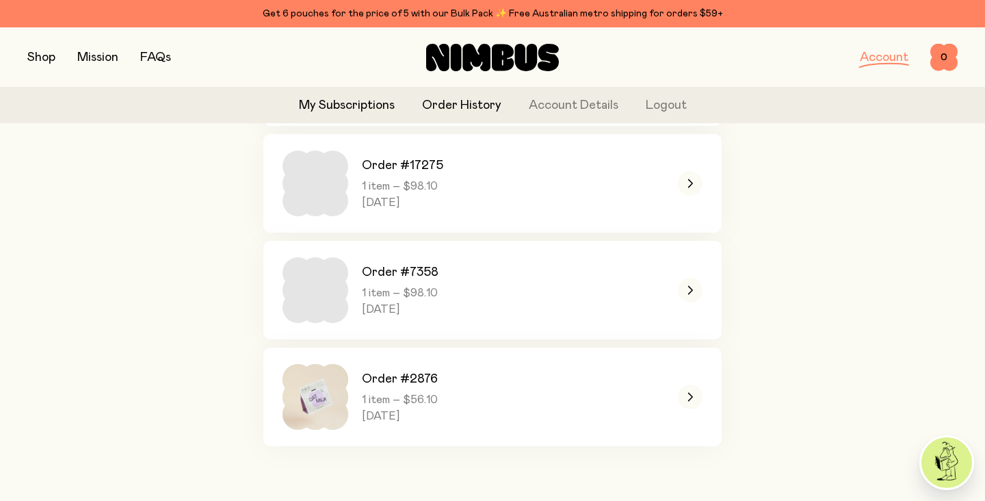
click at [356, 103] on link "My Subscriptions" at bounding box center [347, 105] width 96 height 18
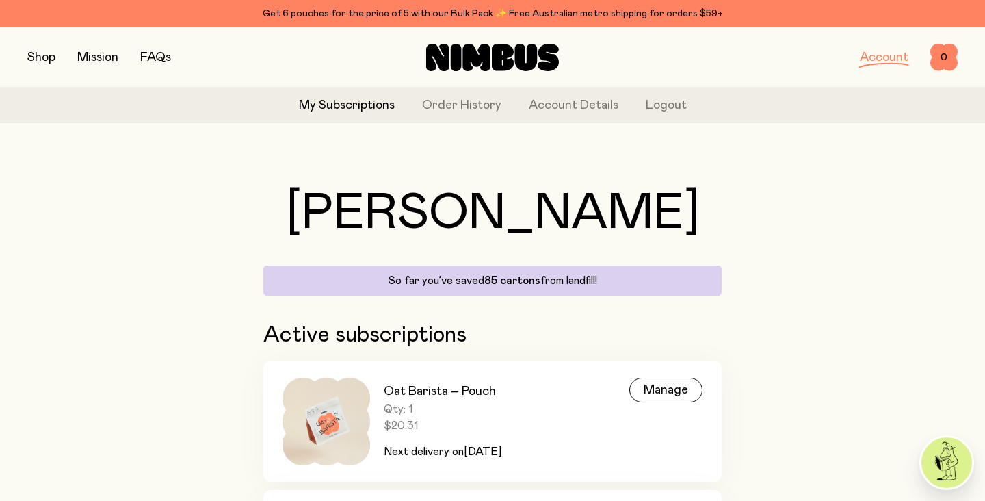
scroll to position [164, 0]
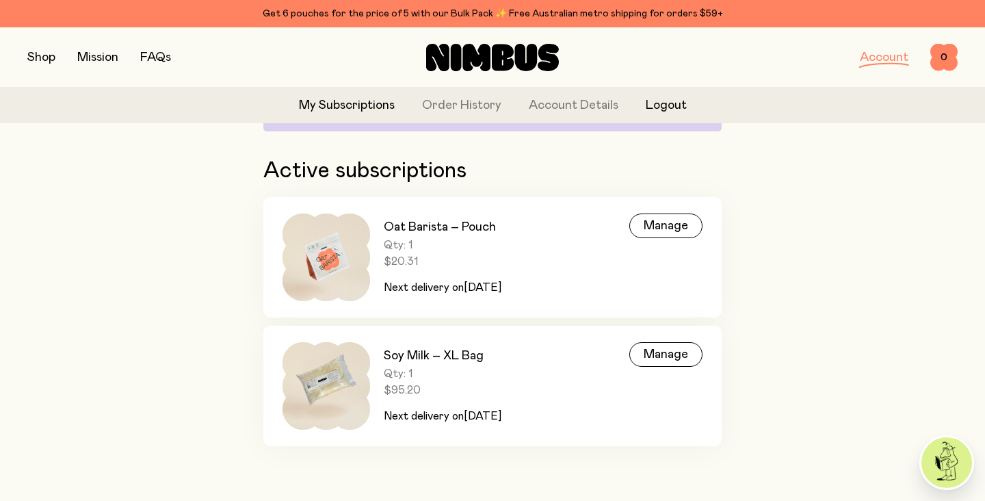
click at [656, 109] on button "Logout" at bounding box center [666, 105] width 41 height 18
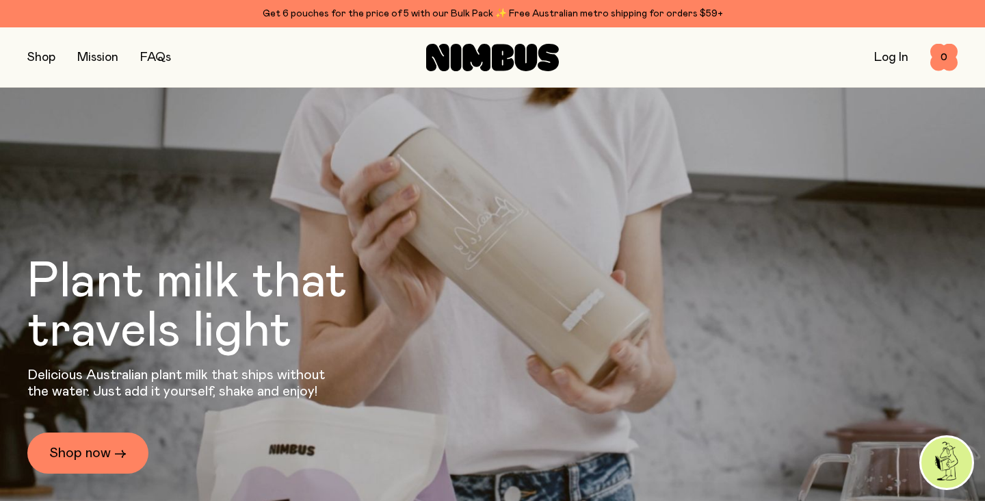
click at [908, 58] on div "Log In 0 0" at bounding box center [803, 57] width 310 height 27
click at [895, 61] on link "Log In" at bounding box center [891, 57] width 34 height 12
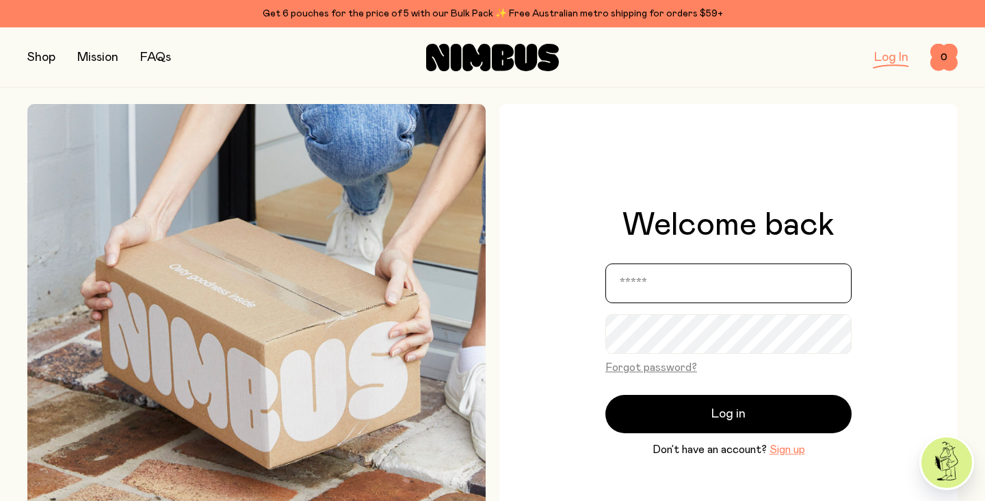
type input "**********"
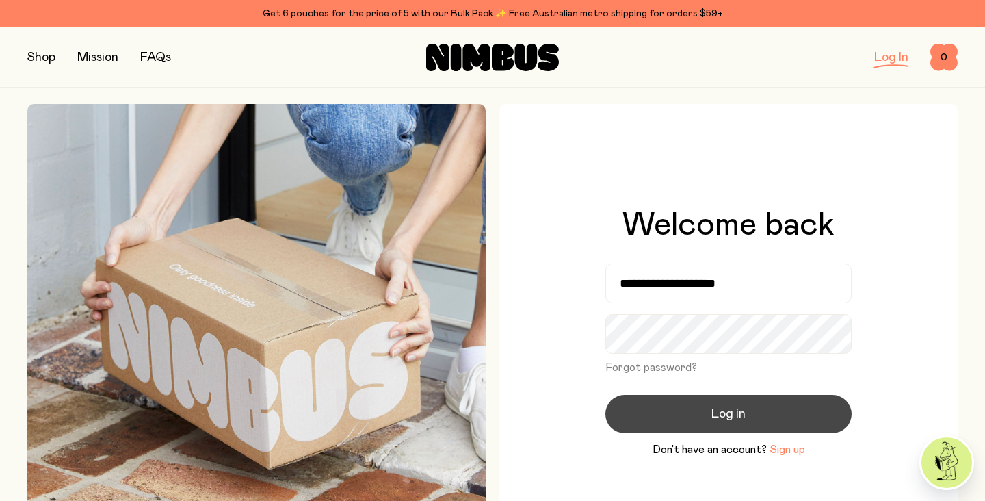
click at [681, 410] on button "Log in" at bounding box center [728, 414] width 246 height 38
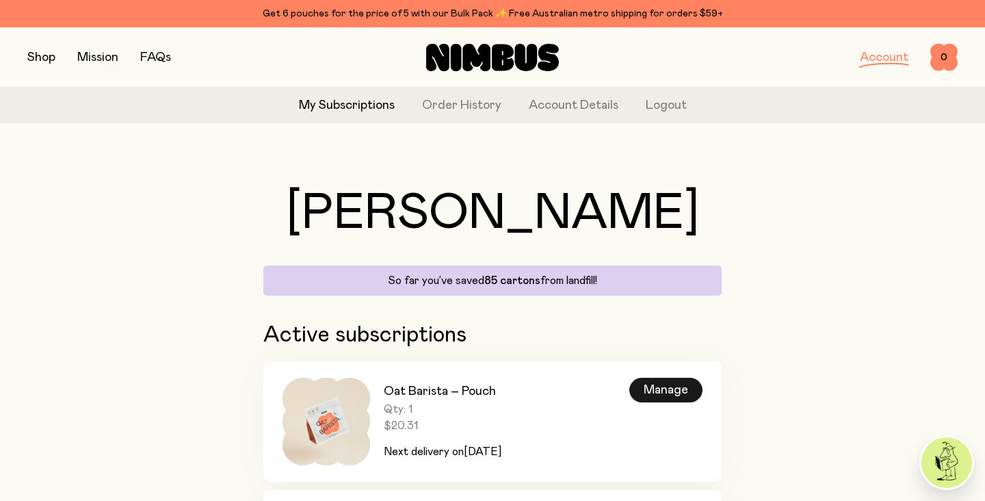
scroll to position [164, 0]
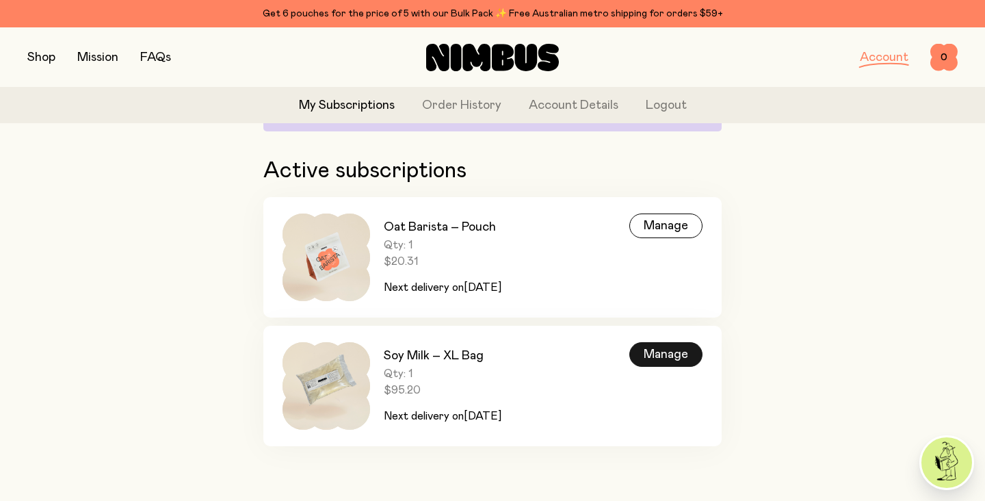
click at [665, 358] on div "Manage" at bounding box center [665, 354] width 73 height 25
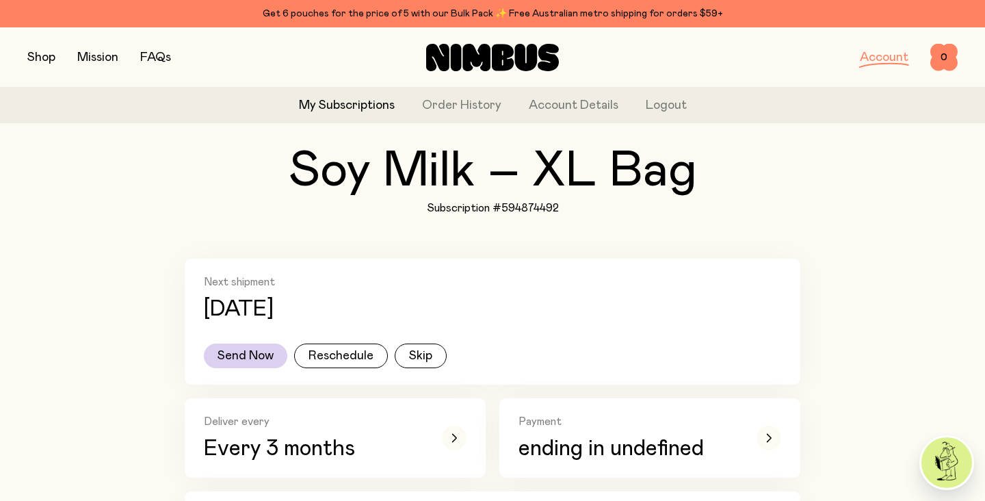
scroll to position [62, 0]
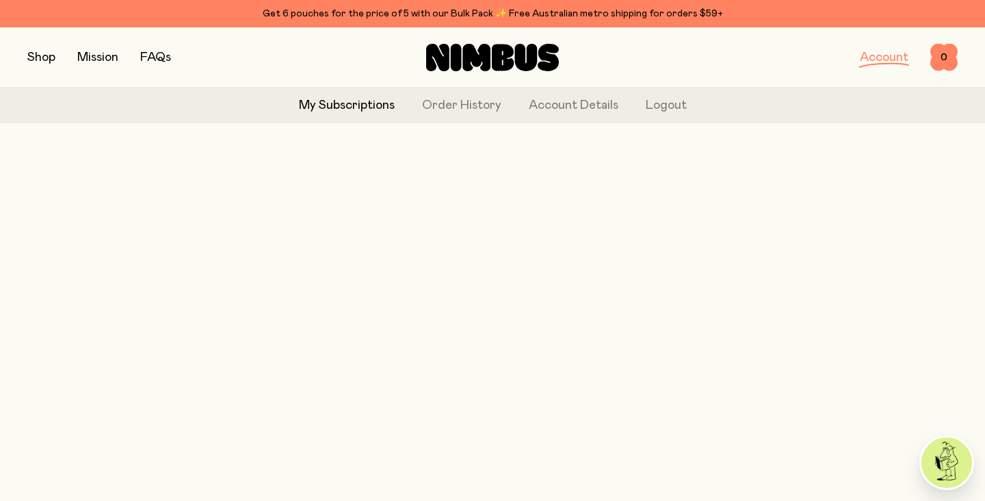
scroll to position [164, 0]
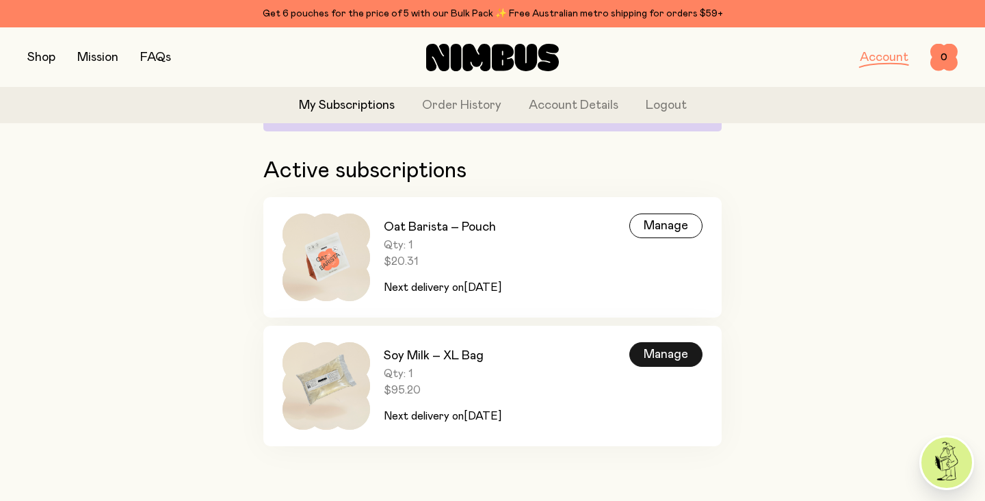
click at [662, 354] on div "Manage" at bounding box center [665, 354] width 73 height 25
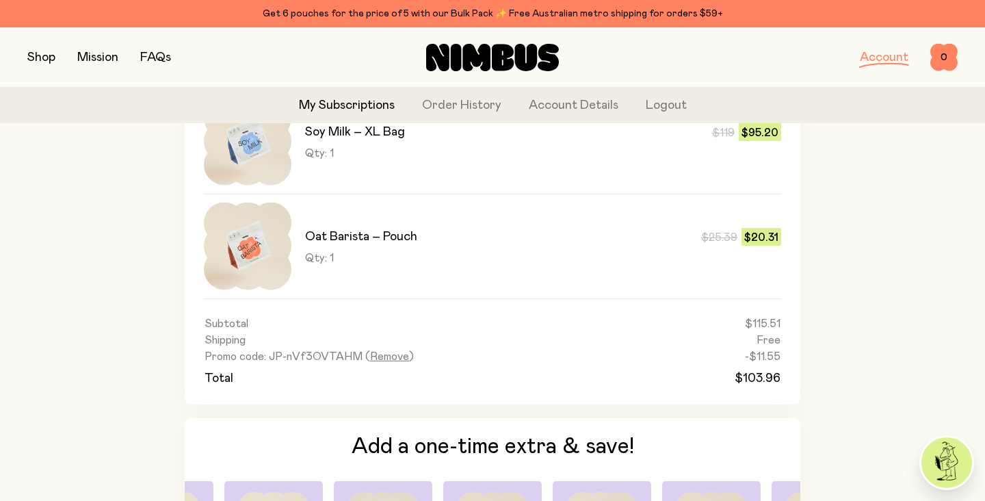
scroll to position [839, 0]
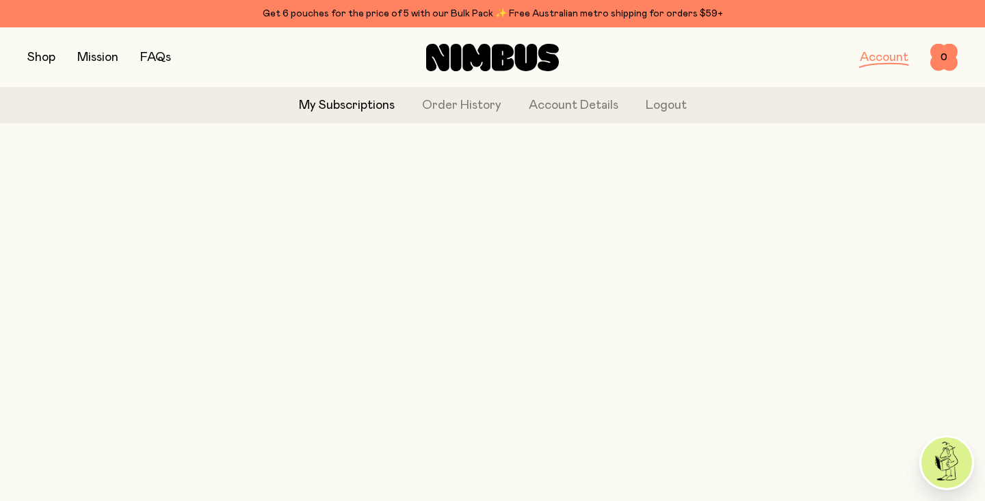
scroll to position [164, 0]
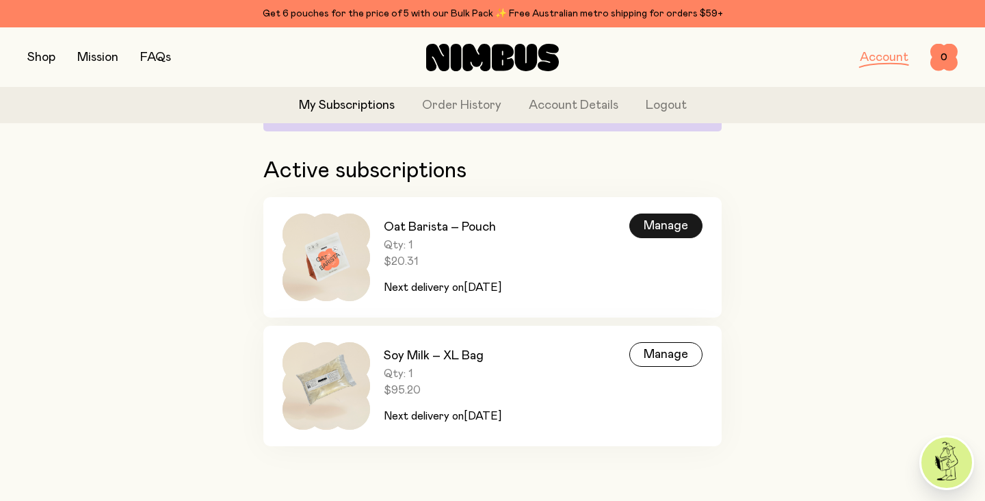
click at [666, 226] on div "Manage" at bounding box center [665, 225] width 73 height 25
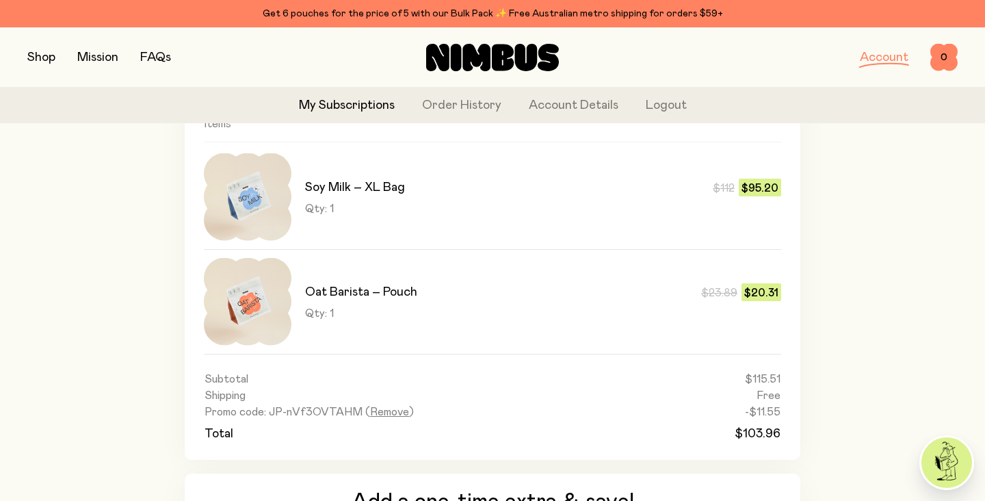
scroll to position [796, 0]
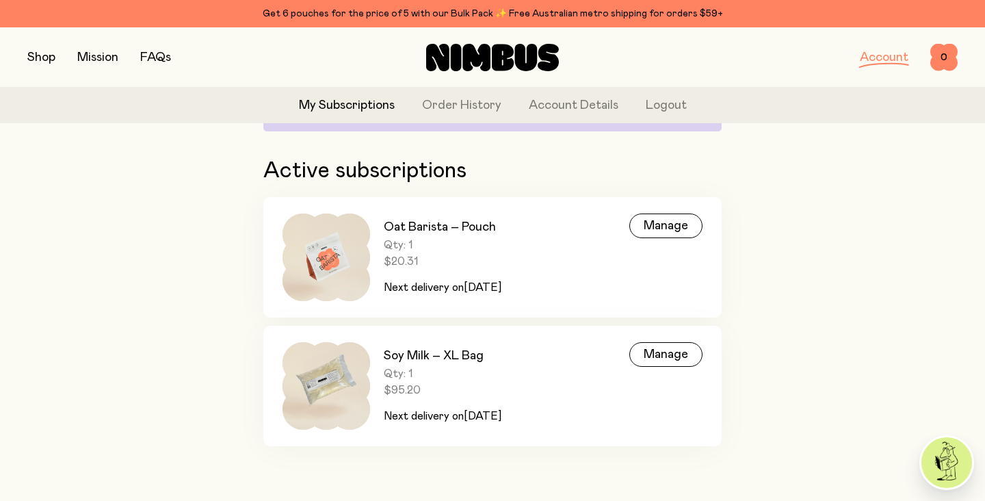
scroll to position [164, 0]
click at [663, 226] on div "Manage" at bounding box center [665, 225] width 73 height 25
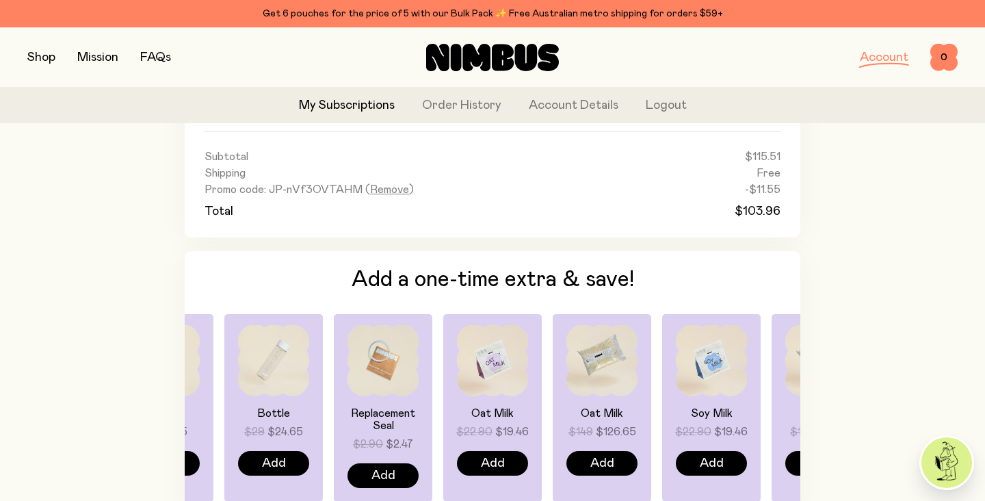
scroll to position [1010, 0]
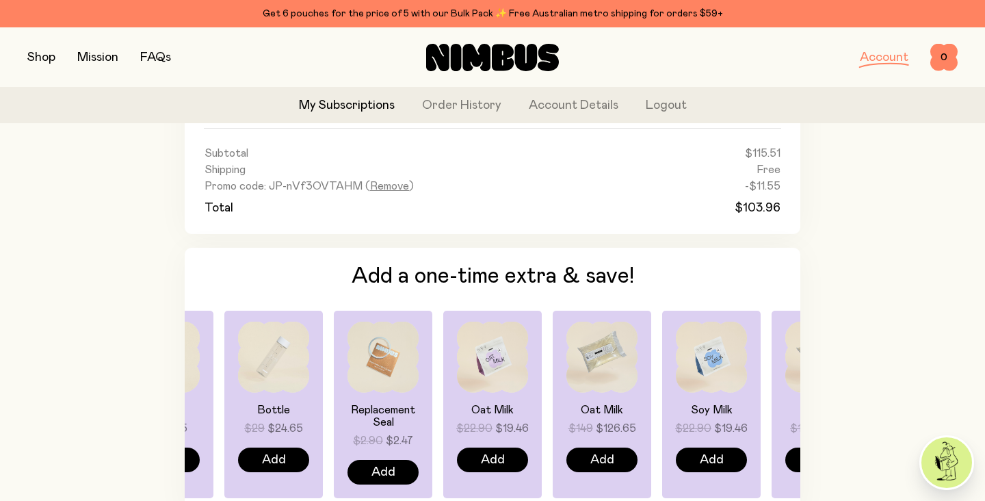
click at [362, 99] on link "My Subscriptions" at bounding box center [347, 105] width 96 height 18
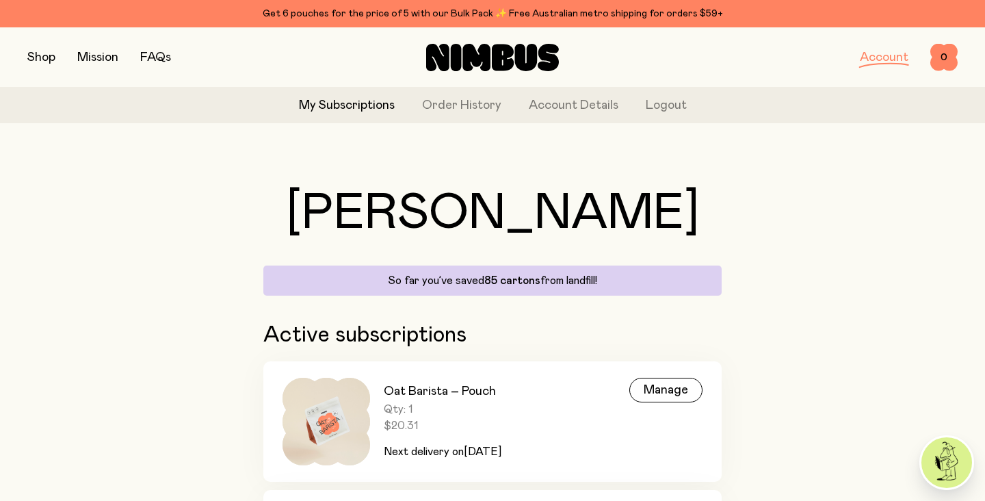
scroll to position [164, 0]
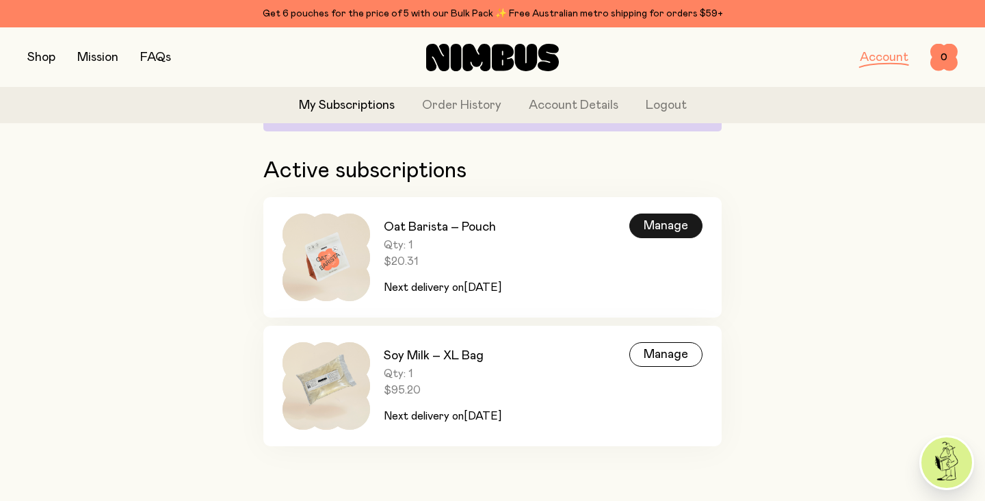
click at [663, 228] on div "Manage" at bounding box center [665, 225] width 73 height 25
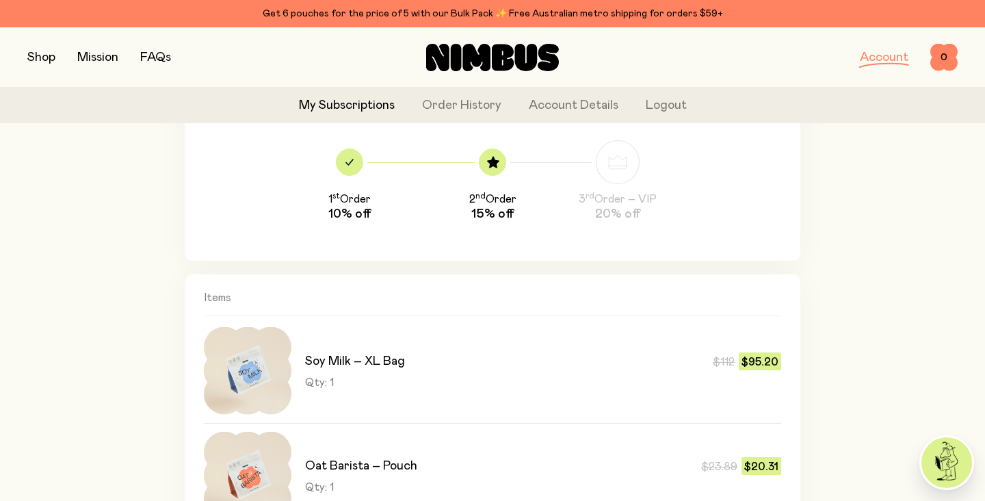
scroll to position [784, 0]
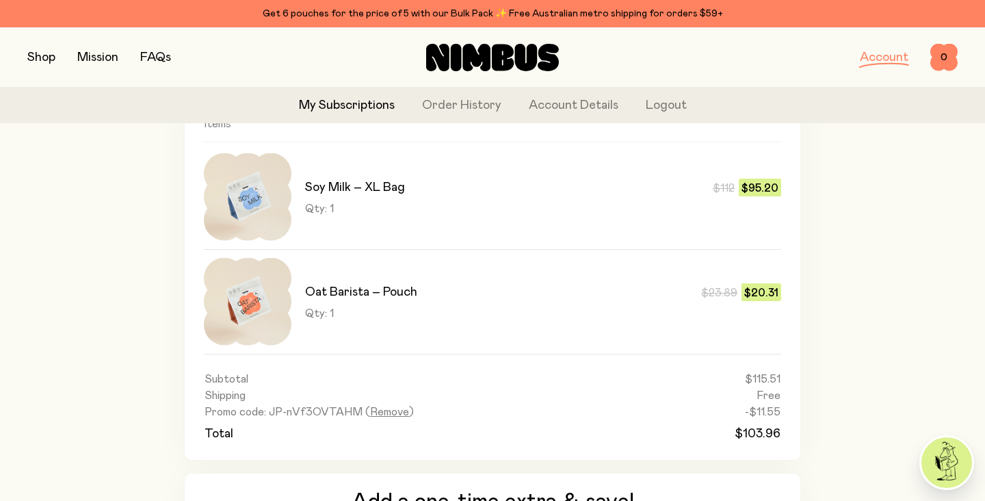
click at [246, 189] on img at bounding box center [248, 197] width 88 height 88
click at [323, 105] on link "My Subscriptions" at bounding box center [347, 105] width 96 height 18
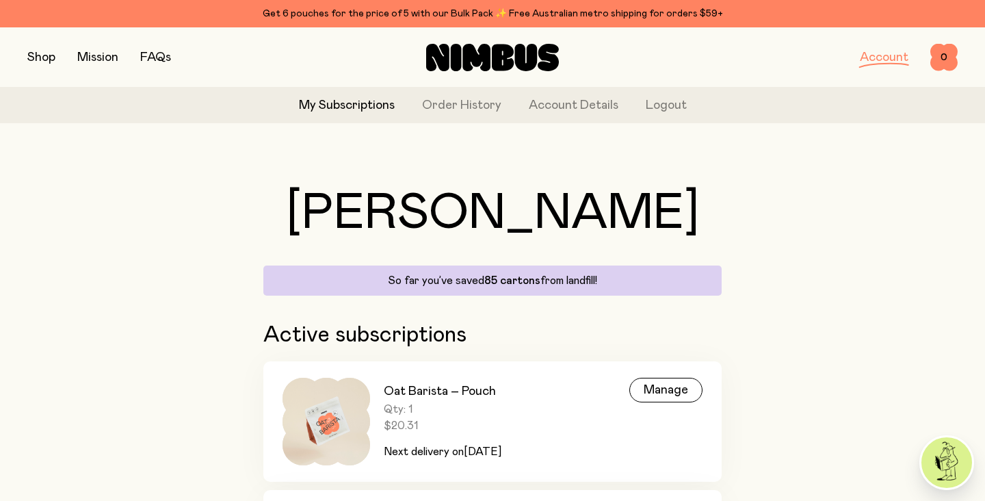
scroll to position [125, 0]
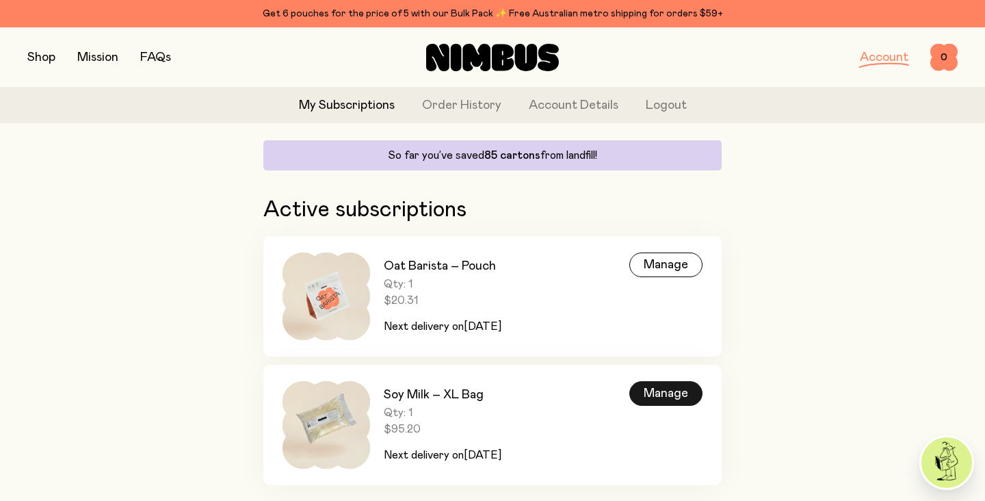
click at [650, 401] on div "Manage" at bounding box center [665, 393] width 73 height 25
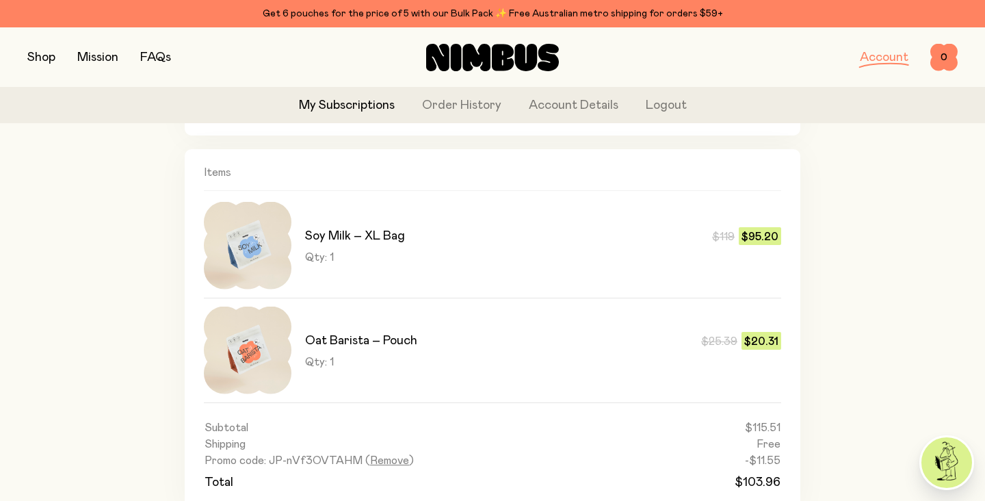
scroll to position [1144, 0]
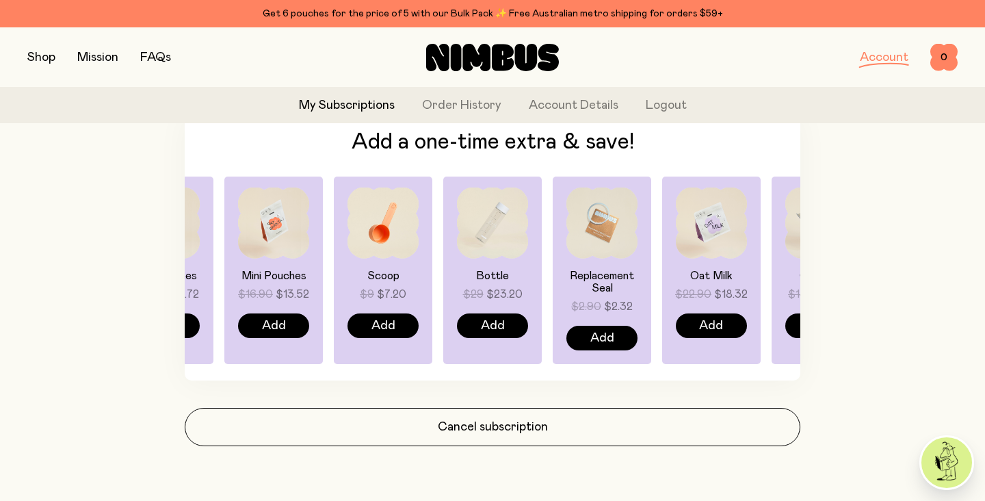
click at [49, 62] on button "button" at bounding box center [41, 57] width 28 height 19
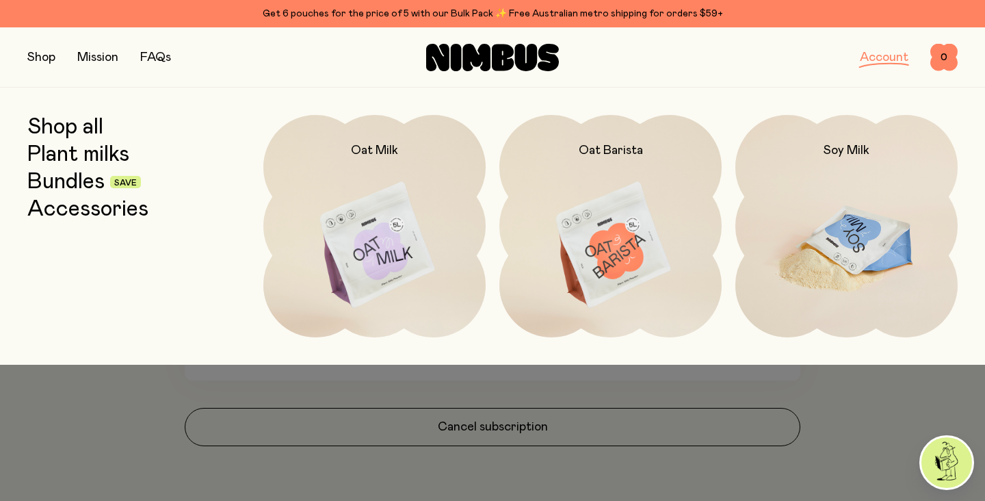
click at [811, 210] on img at bounding box center [846, 245] width 222 height 261
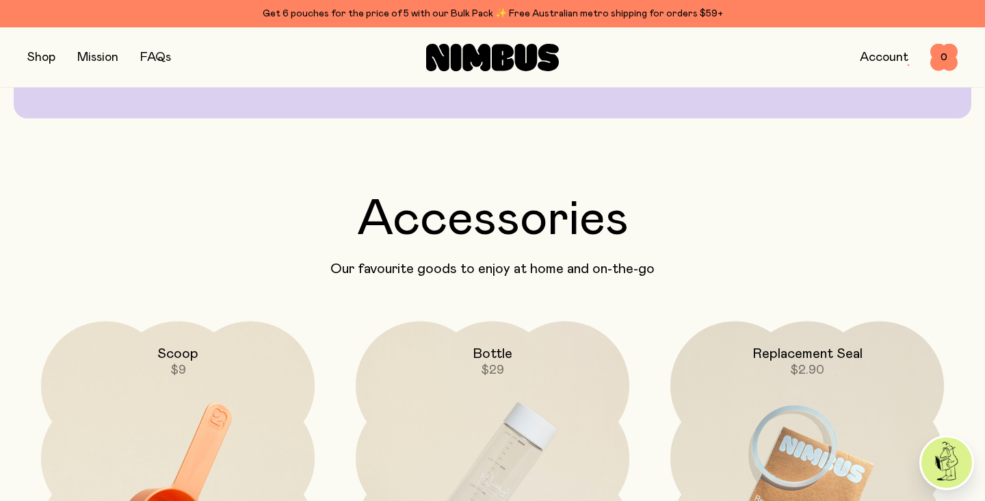
scroll to position [3575, 0]
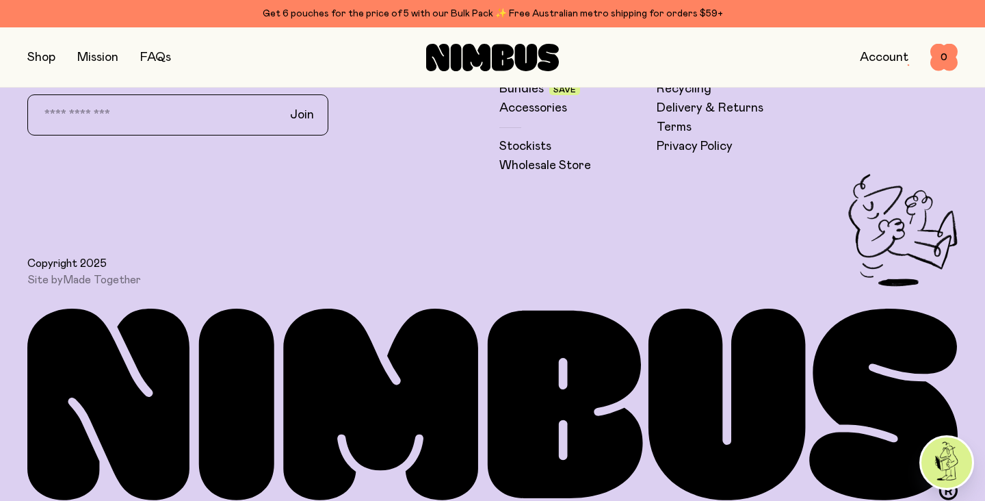
click at [45, 63] on button "button" at bounding box center [41, 57] width 28 height 19
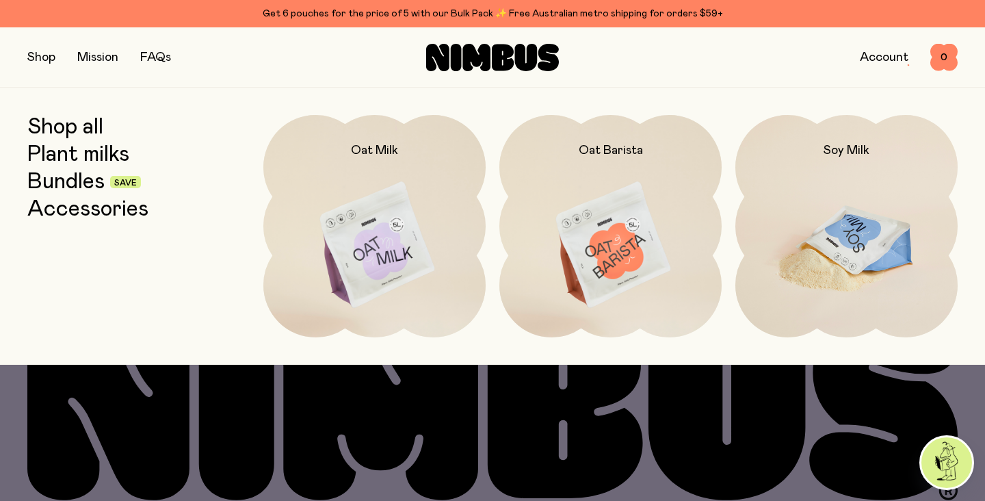
click at [840, 152] on h2 "Soy Milk" at bounding box center [846, 150] width 46 height 16
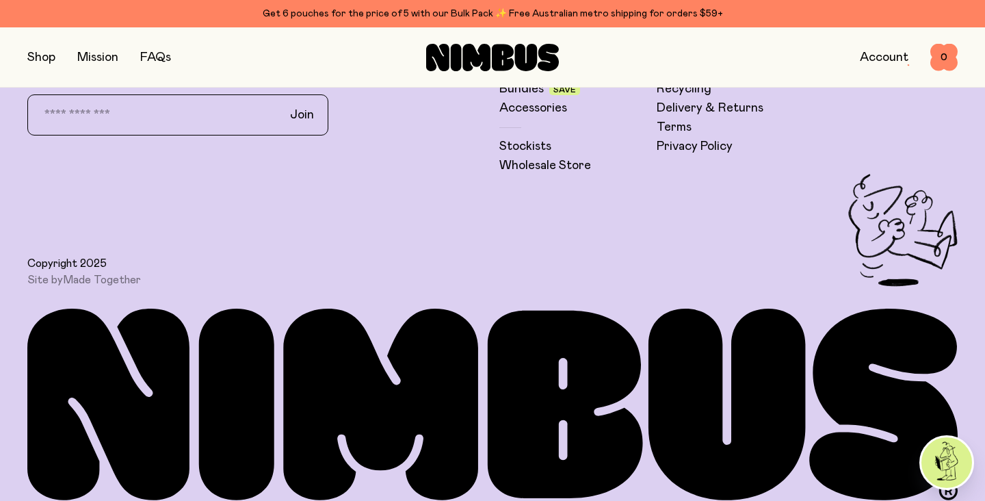
click at [38, 55] on button "button" at bounding box center [41, 57] width 28 height 19
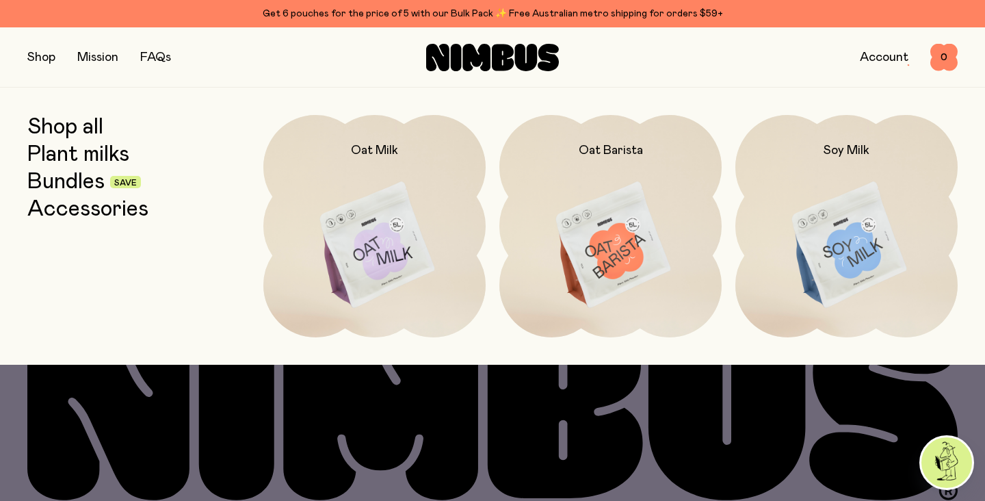
click at [76, 178] on link "Bundles" at bounding box center [65, 182] width 77 height 25
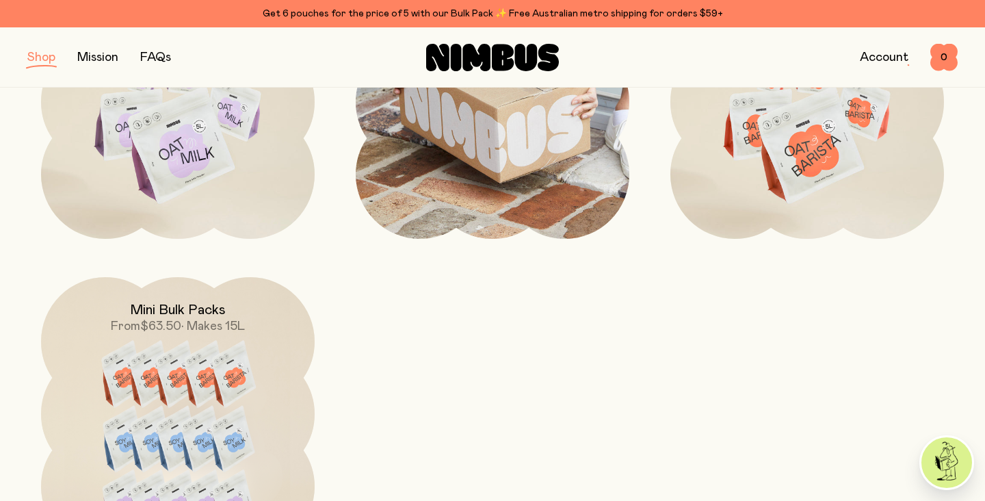
scroll to position [629, 0]
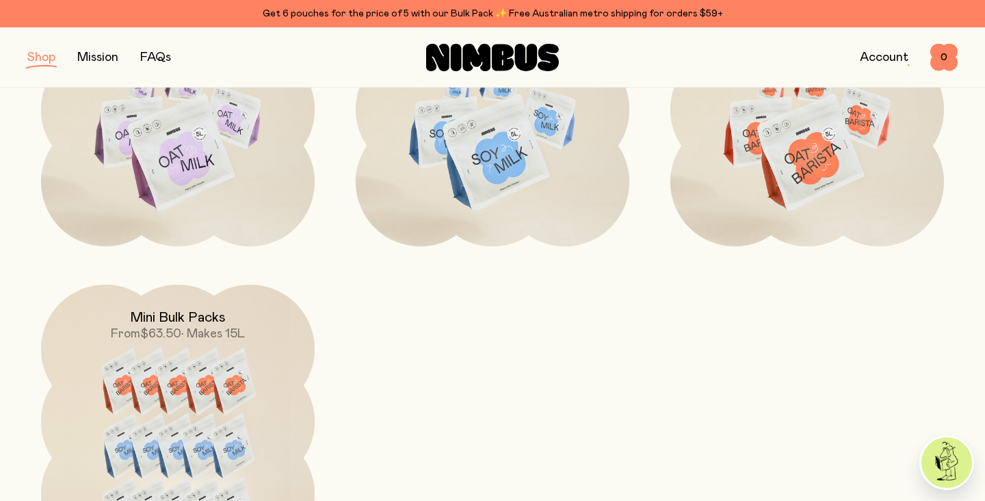
click at [44, 64] on button "button" at bounding box center [41, 57] width 28 height 19
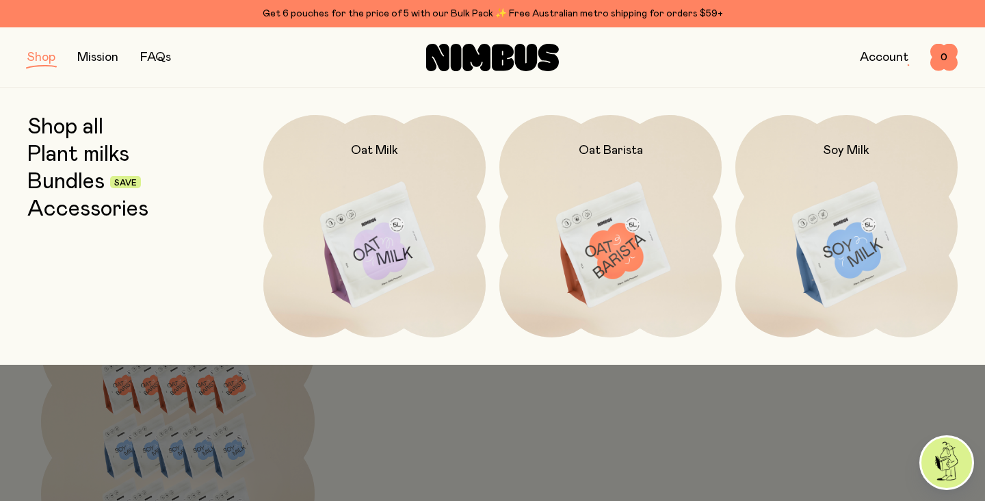
click at [90, 150] on link "Plant milks" at bounding box center [78, 154] width 102 height 25
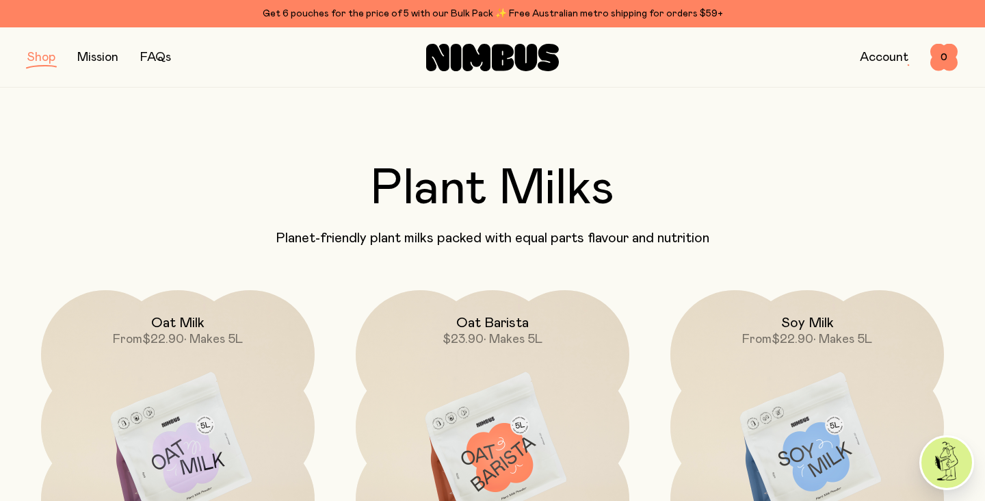
scroll to position [16, 0]
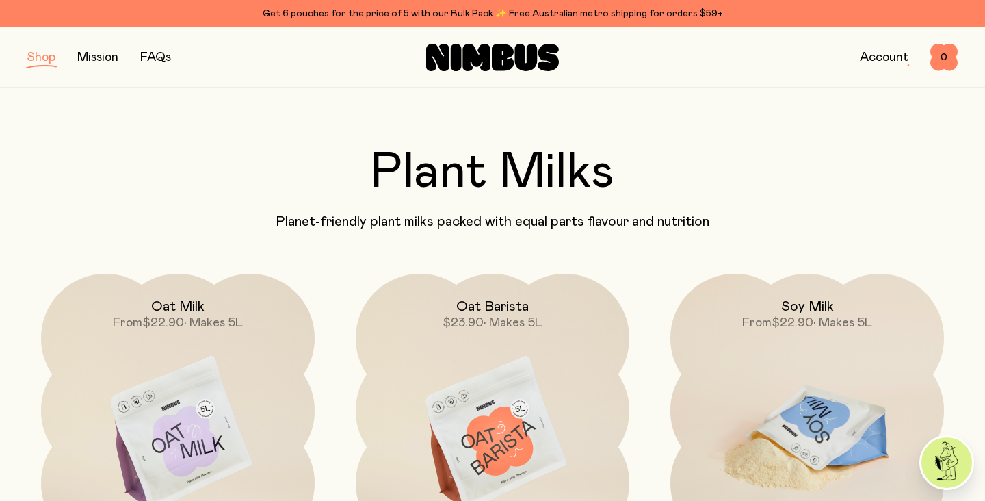
click at [806, 353] on img at bounding box center [807, 434] width 274 height 321
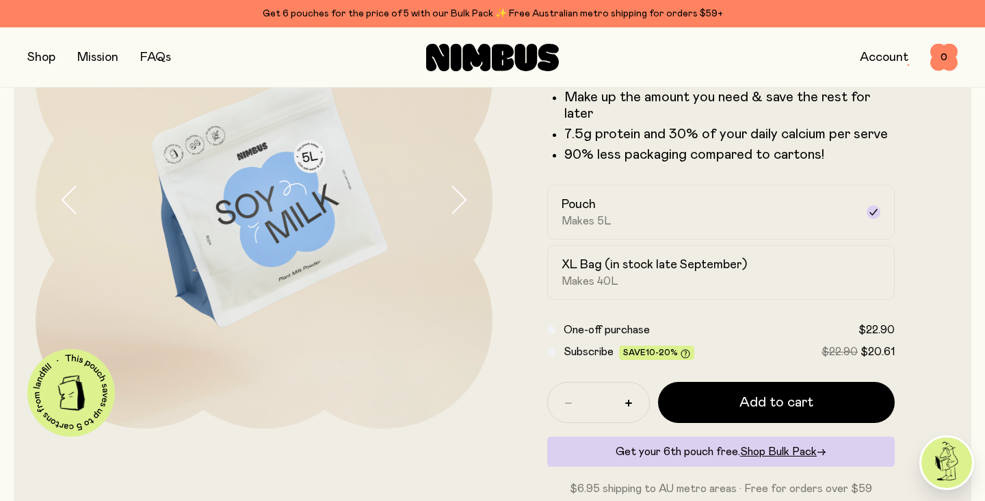
scroll to position [124, 0]
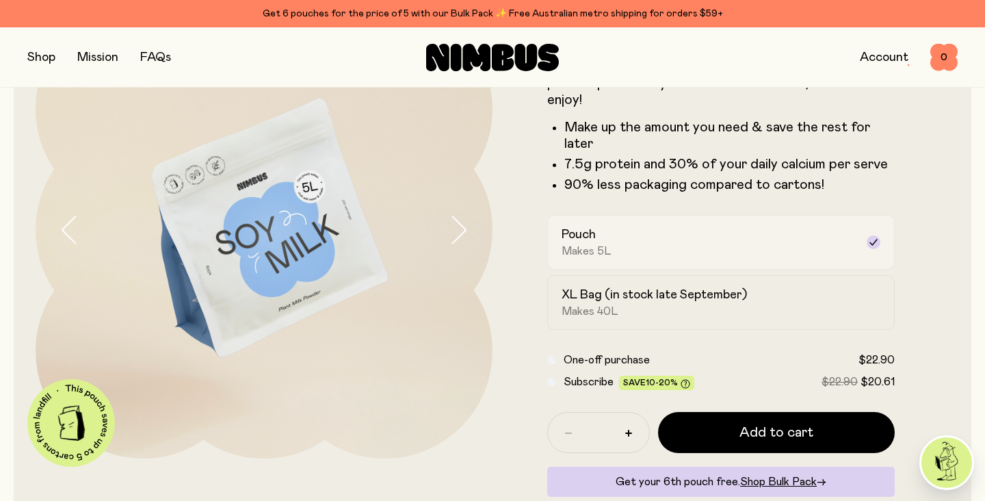
click at [655, 234] on div "Pouch Makes 5L" at bounding box center [708, 241] width 294 height 31
click at [672, 253] on div "Pouch Makes 5L" at bounding box center [708, 241] width 294 height 31
click at [665, 304] on div "XL Bag (in stock late September) Makes 40L" at bounding box center [708, 302] width 294 height 31
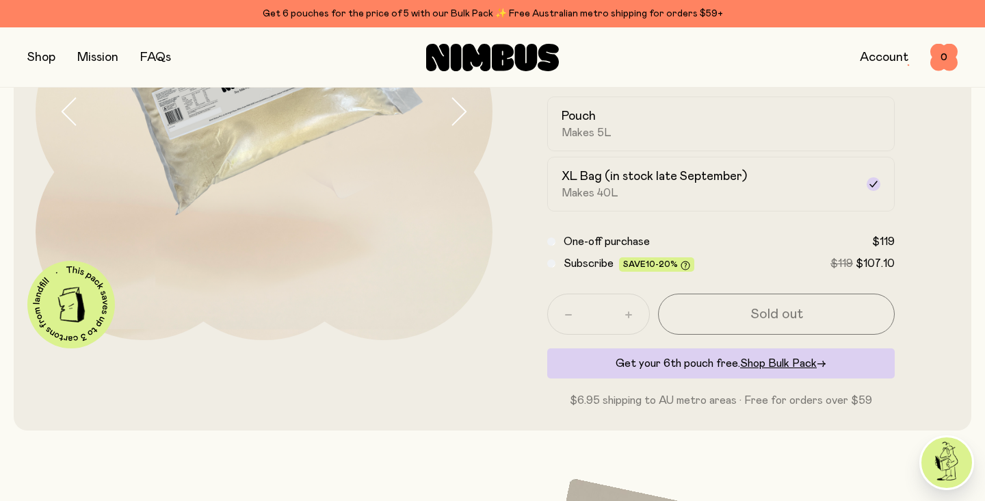
scroll to position [241, 0]
click at [460, 116] on div "Soy Milk A smooth and creamy blend made with all-natural, protein-packed soy be…" at bounding box center [493, 147] width 914 height 569
